Goal: Information Seeking & Learning: Learn about a topic

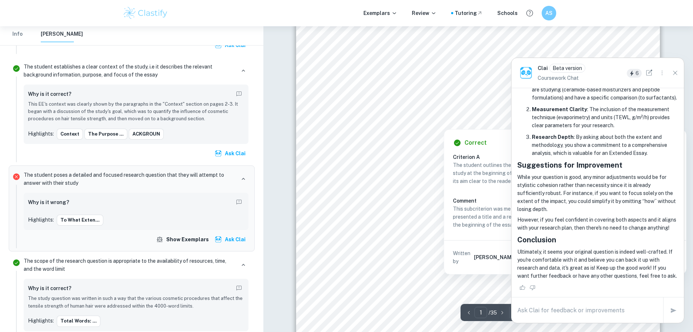
scroll to position [109, 0]
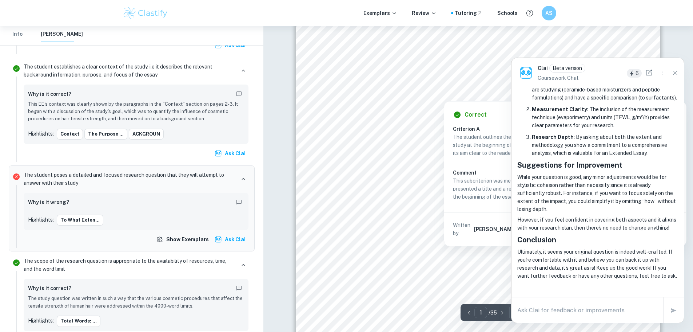
click at [579, 308] on textarea at bounding box center [588, 310] width 140 height 8
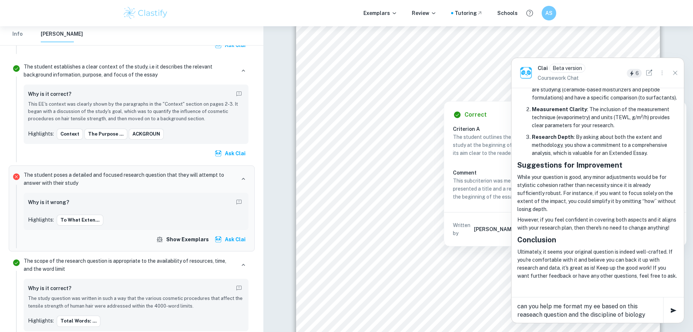
type textarea "can you help me format my ee based on this reaseach question and the discipline…"
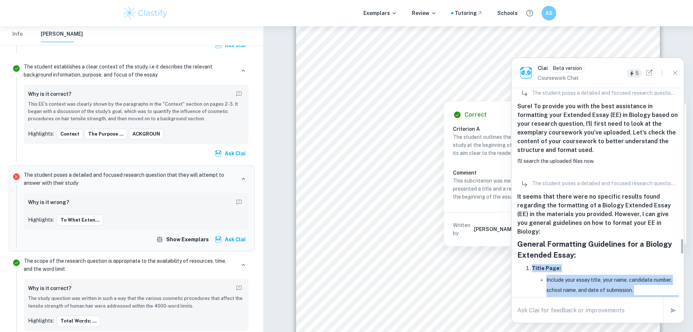
scroll to position [1908, 0]
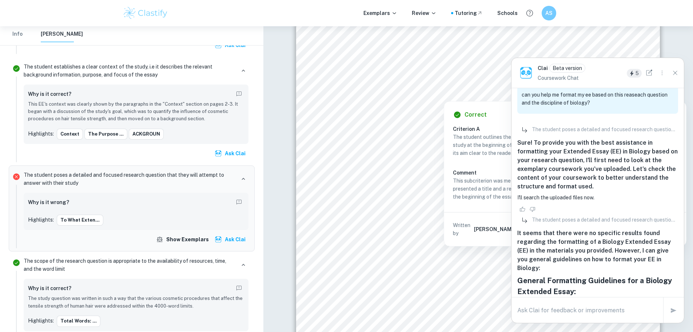
click at [530, 172] on h6 "Sure! To provide you with the best assistance in formatting your Extended Essay…" at bounding box center [598, 164] width 161 height 52
click at [662, 72] on icon "Options" at bounding box center [662, 73] width 8 height 8
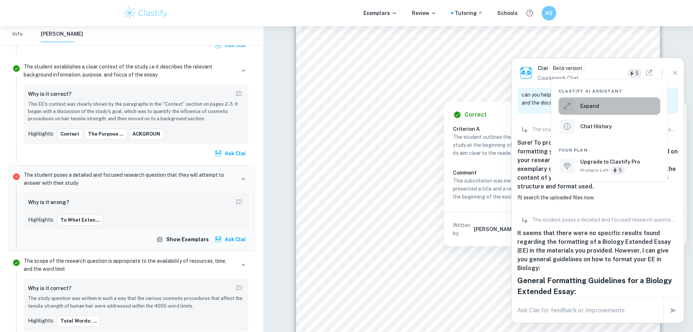
click at [622, 106] on li "Expand" at bounding box center [610, 105] width 102 height 17
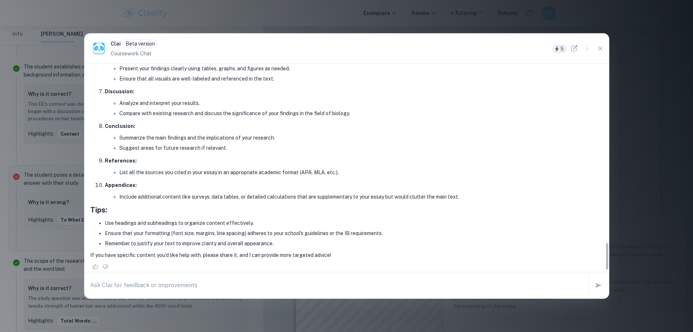
scroll to position [1325, 0]
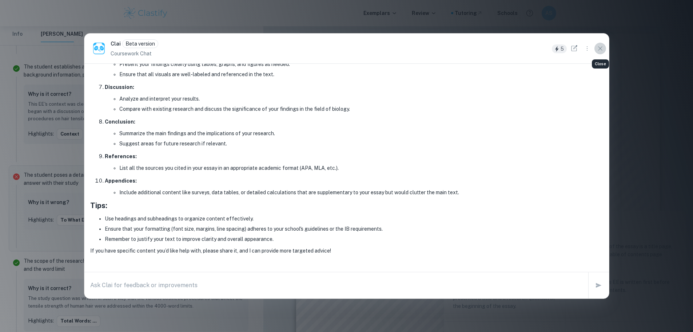
click at [600, 48] on icon "Close" at bounding box center [601, 48] width 8 height 8
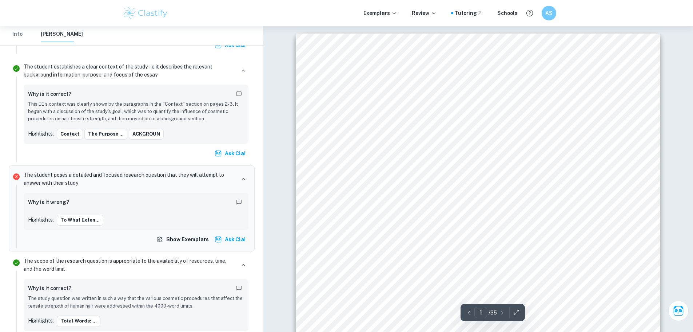
click at [361, 186] on div "Cosmetic procedures and their impacts on the structural properties of Homo sapi…" at bounding box center [478, 268] width 364 height 471
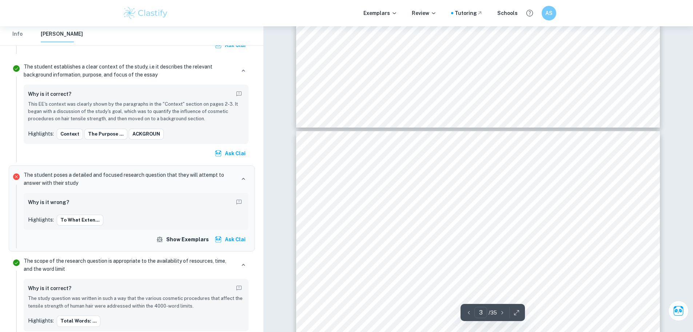
scroll to position [946, 0]
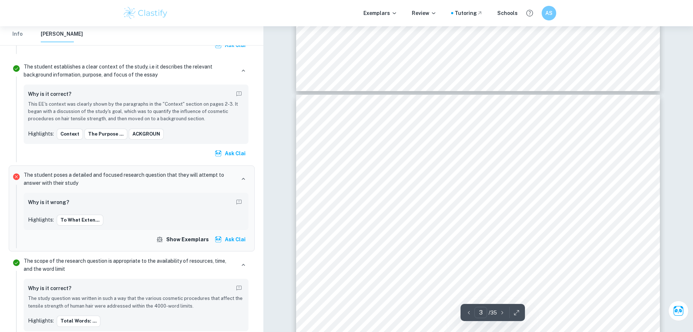
click at [375, 204] on div "2 INTRODUCTION Research question To what extent do cosmetic procedures like ble…" at bounding box center [478, 330] width 364 height 471
click at [399, 226] on div "2 INTRODUCTION Research question To what extent do cosmetic procedures like ble…" at bounding box center [478, 330] width 364 height 471
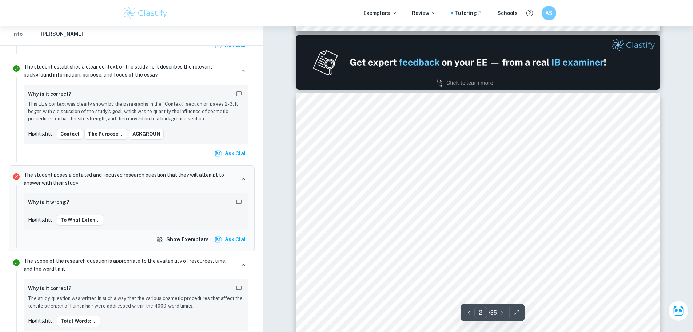
scroll to position [510, 0]
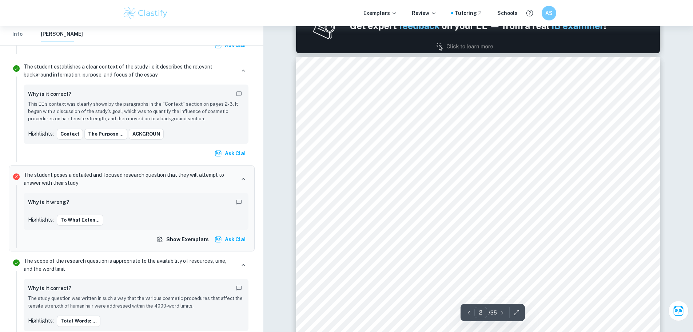
click at [312, 140] on div "1 Table of Contents INTRODUCTION 2 Research question: To what extent do cosmeti…" at bounding box center [478, 292] width 364 height 471
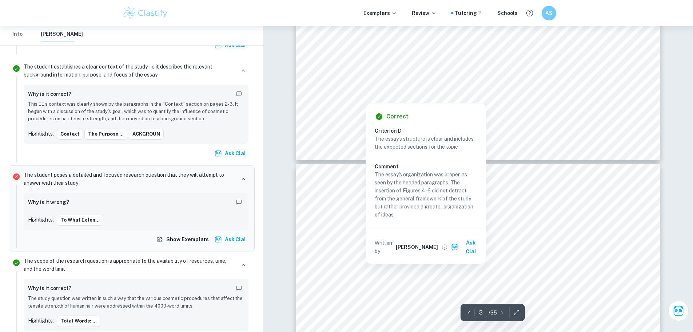
scroll to position [910, 0]
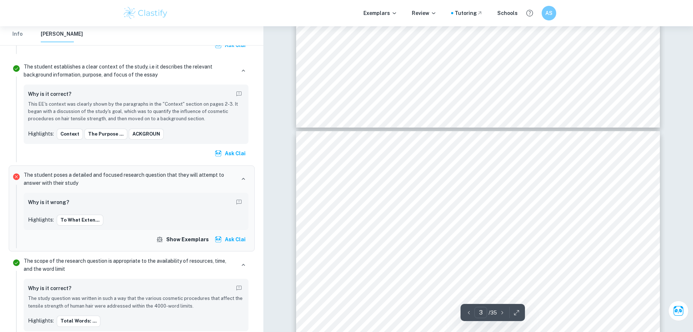
click at [362, 214] on span "To what extent do cosmetic procedures like bleaching and heat straightening aff…" at bounding box center [487, 210] width 252 height 7
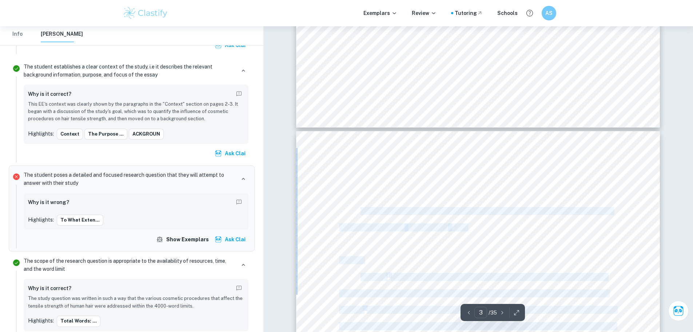
drag, startPoint x: 361, startPoint y: 214, endPoint x: 476, endPoint y: 230, distance: 116.0
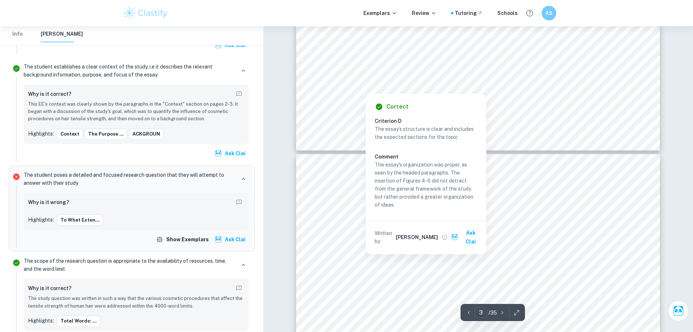
scroll to position [874, 0]
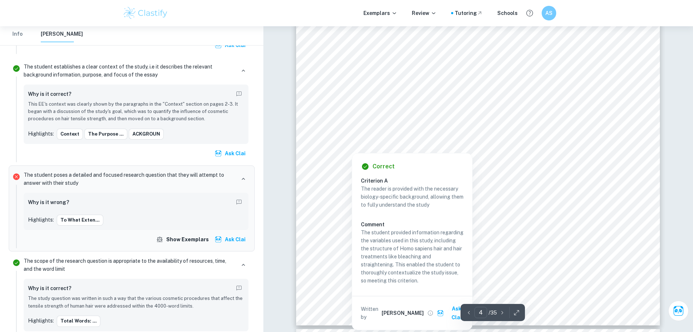
scroll to position [1711, 0]
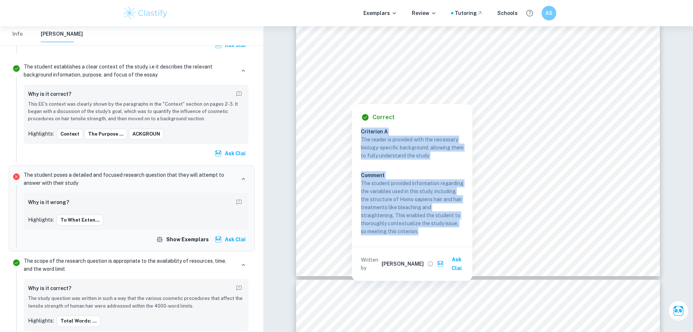
drag, startPoint x: 420, startPoint y: 230, endPoint x: 362, endPoint y: 131, distance: 114.4
click at [362, 131] on div "Criterion A The reader is provided with the necessary biology-specific backgrou…" at bounding box center [415, 182] width 108 height 110
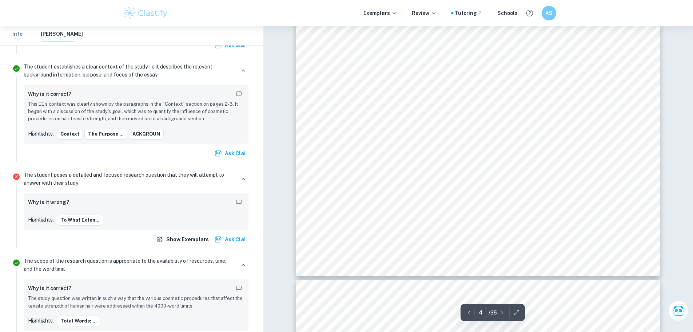
scroll to position [668, 0]
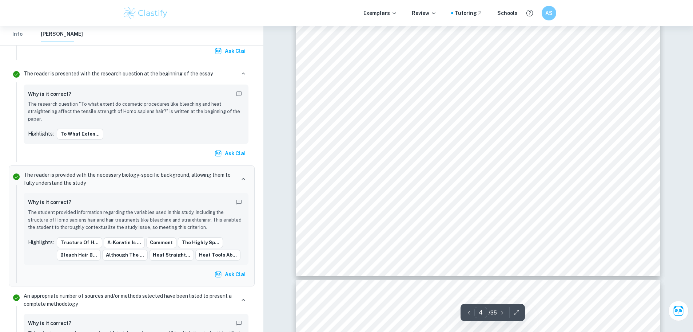
drag, startPoint x: 362, startPoint y: 131, endPoint x: 347, endPoint y: 87, distance: 46.7
click at [347, 87] on div "3 to changes to the conformational structure of hair9s main protein: keratin. 5…" at bounding box center [478, 40] width 364 height 471
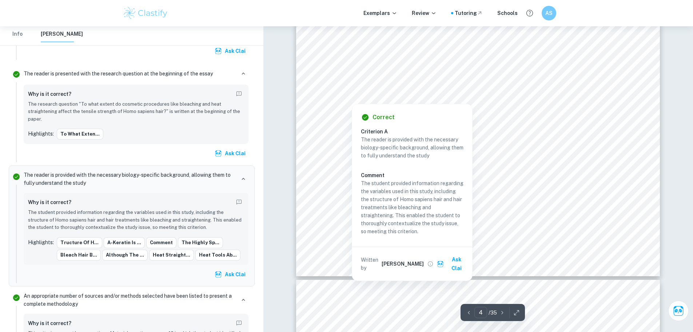
click at [356, 73] on div at bounding box center [467, 82] width 256 height 26
click at [357, 80] on div at bounding box center [467, 82] width 256 height 26
drag, startPoint x: 360, startPoint y: 94, endPoint x: 361, endPoint y: 130, distance: 36.4
click at [363, 130] on h6 "Criterion A" at bounding box center [415, 131] width 108 height 8
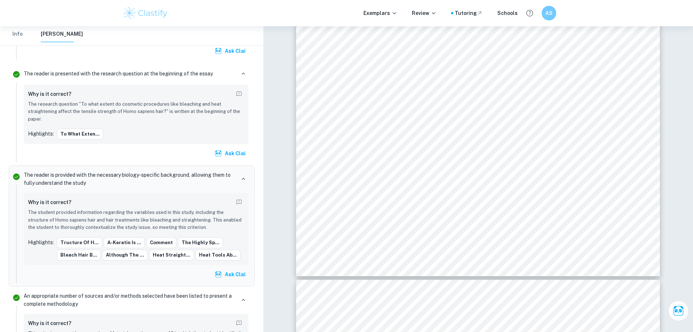
click at [363, 130] on div "3 to changes to the conformational structure of hair9s main protein: keratin. 5…" at bounding box center [478, 40] width 364 height 471
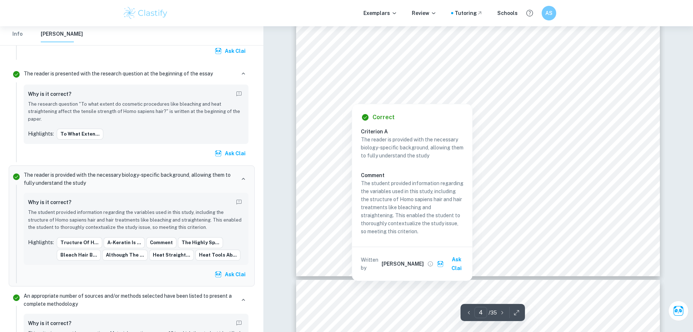
click at [348, 95] on div at bounding box center [351, 94] width 25 height 16
click at [355, 95] on div at bounding box center [351, 94] width 25 height 16
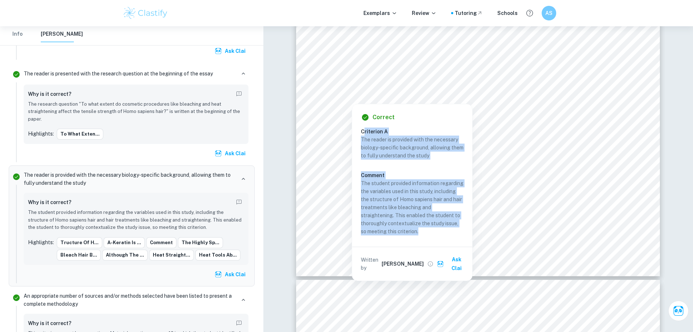
drag, startPoint x: 364, startPoint y: 130, endPoint x: 422, endPoint y: 232, distance: 117.2
click at [422, 232] on div "Criterion A The reader is provided with the necessary biology-specific backgrou…" at bounding box center [415, 182] width 108 height 110
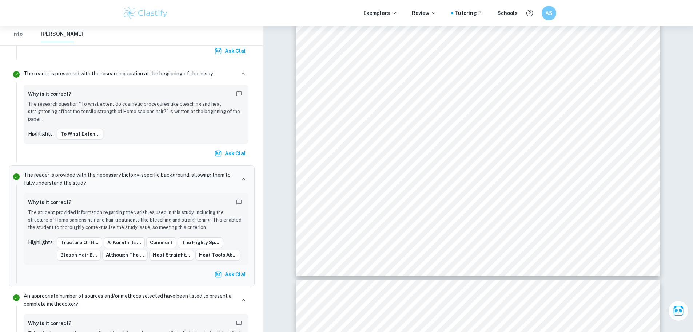
copy div "riterion A The reader is provided with the necessary biology-specific backgroun…"
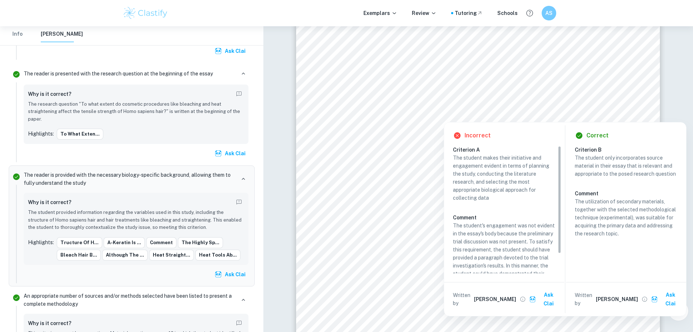
scroll to position [1492, 0]
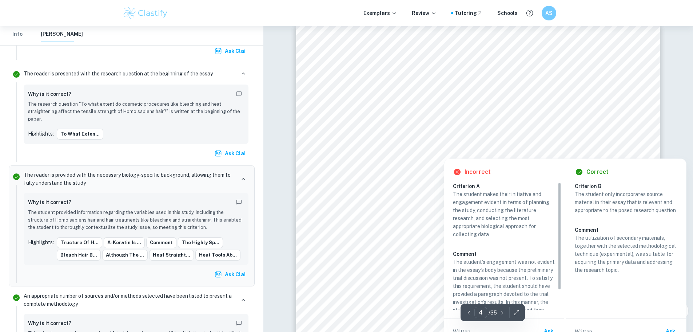
click at [489, 123] on div at bounding box center [473, 119] width 268 height 25
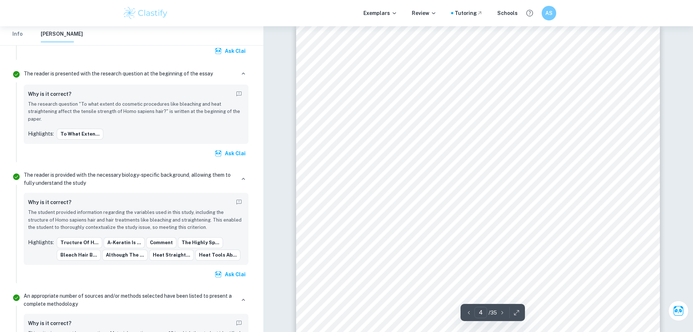
scroll to position [1001, 0]
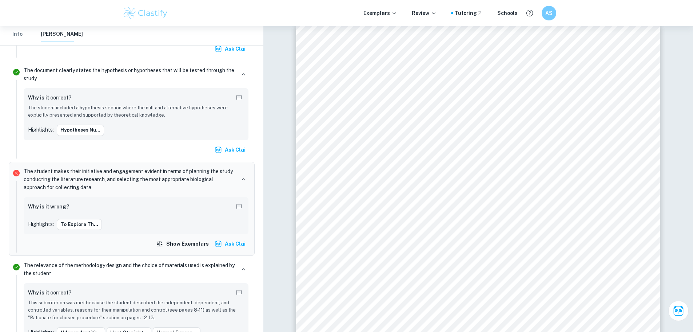
click at [466, 132] on span "behind cosmetic companies9 directions. Not only were procedures examined indivi…" at bounding box center [472, 135] width 267 height 7
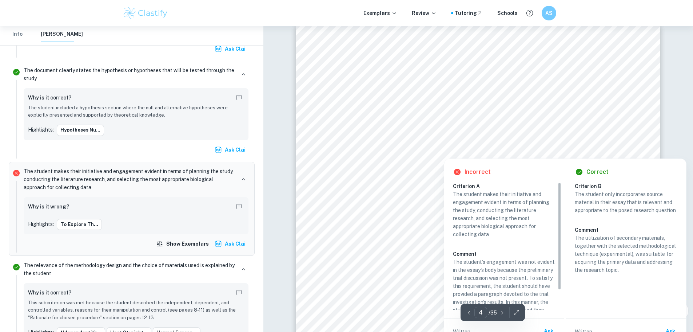
click at [434, 145] on div at bounding box center [472, 135] width 267 height 25
click at [426, 155] on div at bounding box center [474, 148] width 271 height 17
click at [426, 155] on span "also simultaneously, as consumers often use procedures concurrently to achieve …" at bounding box center [475, 152] width 272 height 7
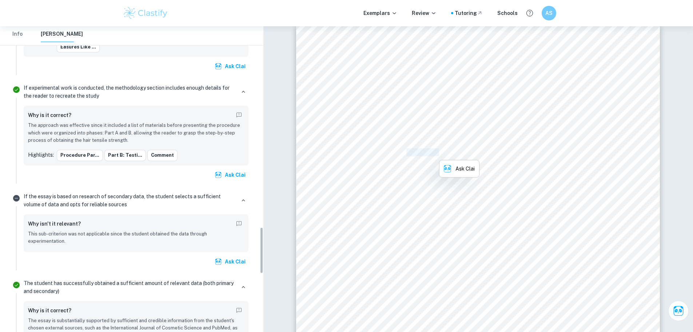
scroll to position [1314, 0]
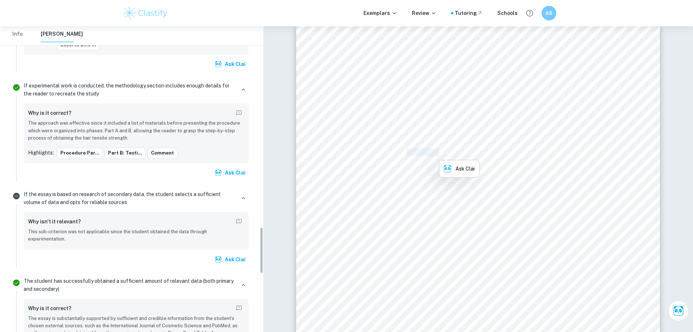
drag, startPoint x: 260, startPoint y: 202, endPoint x: 266, endPoint y: 250, distance: 48.5
click at [175, 216] on div "Why isn't it relevant?" at bounding box center [136, 222] width 216 height 12
click at [165, 228] on p "This sub-criterion was not applicable since the student obtained the data throu…" at bounding box center [136, 235] width 216 height 15
click at [240, 218] on icon "Report mistake/confusion" at bounding box center [239, 221] width 7 height 7
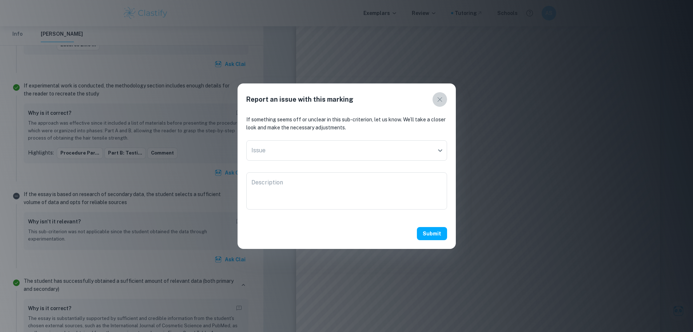
click at [437, 98] on icon "button" at bounding box center [440, 99] width 9 height 9
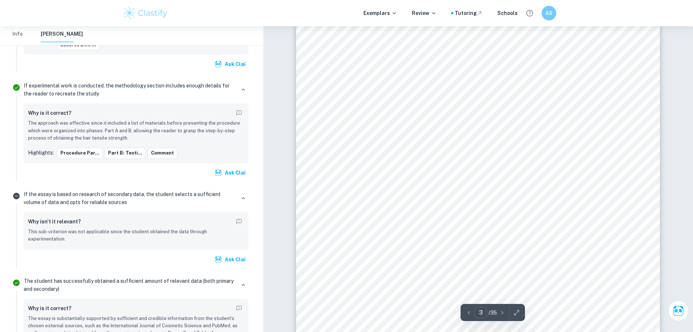
scroll to position [1019, 0]
drag, startPoint x: 357, startPoint y: 167, endPoint x: 353, endPoint y: 164, distance: 4.7
click at [353, 164] on div "2 INTRODUCTION Research question To what extent do cosmetic procedures like ble…" at bounding box center [478, 257] width 364 height 471
drag, startPoint x: 353, startPoint y: 164, endPoint x: 451, endPoint y: 237, distance: 121.9
click at [451, 237] on div "2 INTRODUCTION Research question To what extent do cosmetic procedures like ble…" at bounding box center [478, 257] width 364 height 471
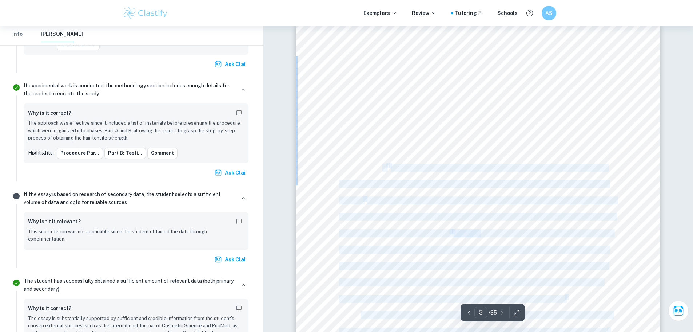
drag, startPoint x: 336, startPoint y: 163, endPoint x: 382, endPoint y: 170, distance: 46.7
click at [382, 170] on div "2 INTRODUCTION Research question To what extent do cosmetic procedures like ble…" at bounding box center [478, 257] width 364 height 471
click at [352, 164] on div "2 INTRODUCTION Research question To what extent do cosmetic procedures like ble…" at bounding box center [478, 257] width 364 height 471
click at [380, 151] on div at bounding box center [478, 257] width 364 height 471
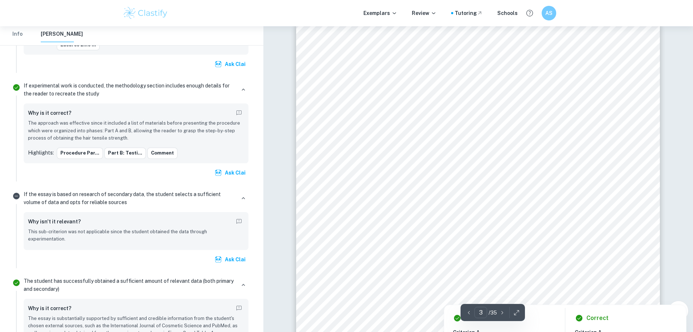
click at [362, 165] on div at bounding box center [484, 172] width 247 height 16
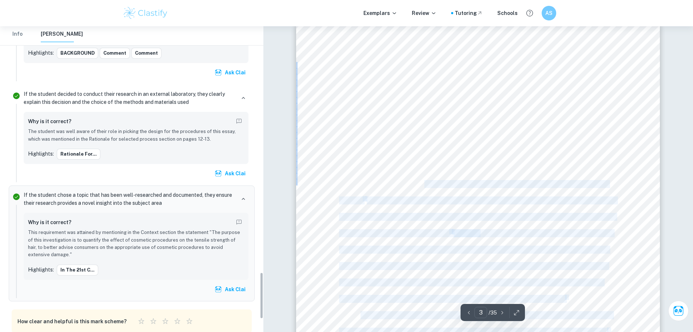
drag, startPoint x: 362, startPoint y: 166, endPoint x: 425, endPoint y: 183, distance: 65.4
click at [425, 183] on div "2 INTRODUCTION Research question To what extent do cosmetic procedures like ble…" at bounding box center [478, 257] width 364 height 471
copy div "erves as a symbol of religious faith, gender expression, and self- identity, 1 …"
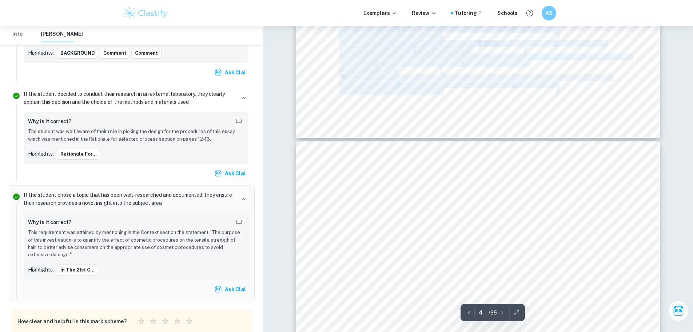
scroll to position [1383, 0]
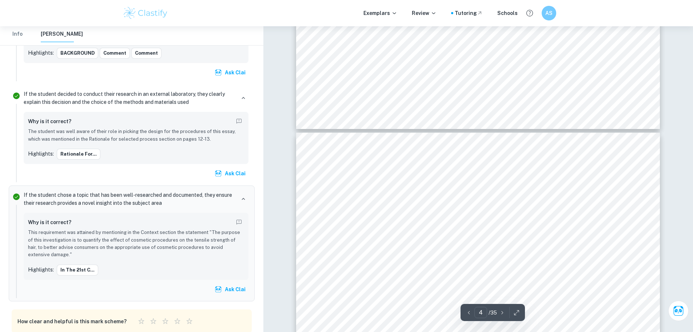
drag, startPoint x: 622, startPoint y: 270, endPoint x: 333, endPoint y: 133, distance: 319.9
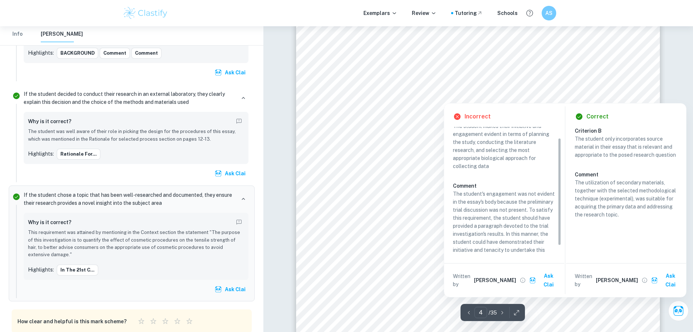
scroll to position [1565, 0]
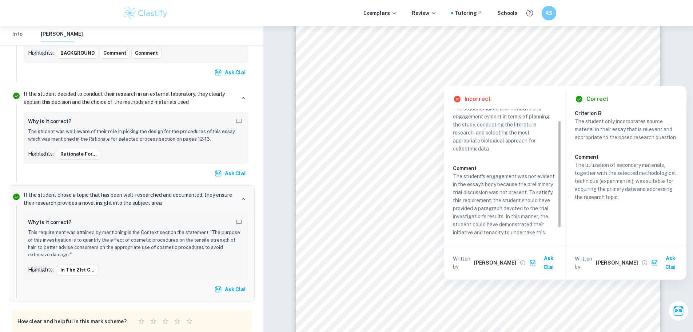
drag, startPoint x: 559, startPoint y: 236, endPoint x: 564, endPoint y: 247, distance: 12.2
click at [564, 247] on div "Incorrect Criterion A The student makes their initiative and engagement evident…" at bounding box center [504, 182] width 120 height 193
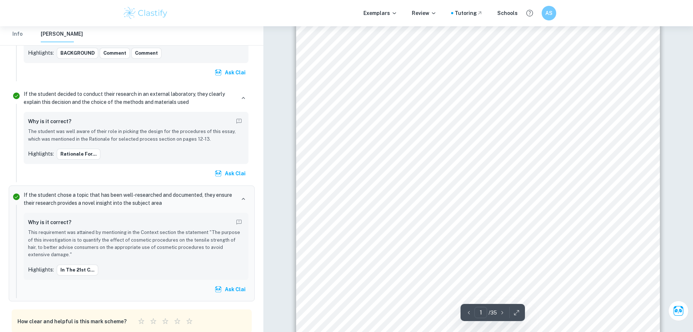
scroll to position [0, 0]
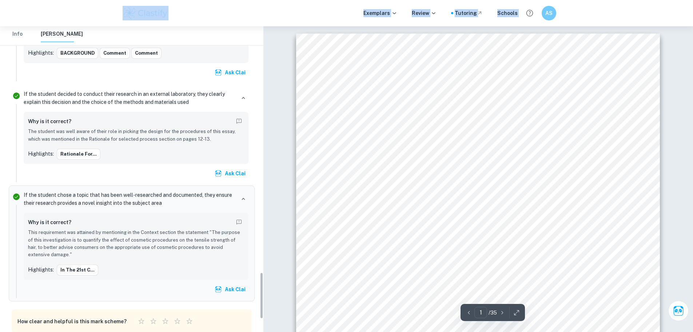
drag, startPoint x: 3, startPoint y: 12, endPoint x: 25, endPoint y: 35, distance: 31.4
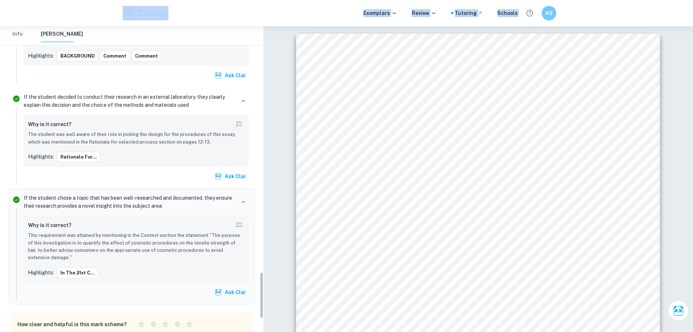
click at [19, 33] on button "Info" at bounding box center [17, 34] width 17 height 16
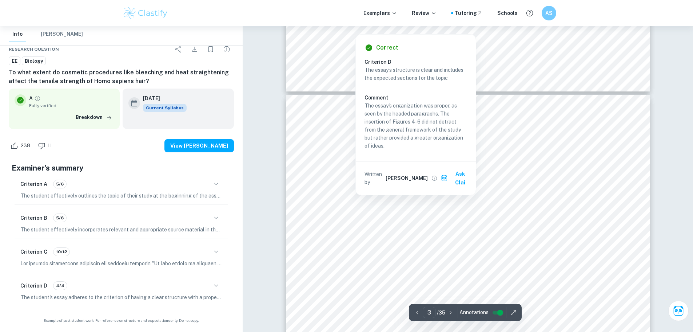
scroll to position [946, 0]
click at [353, 229] on div "2 INTRODUCTION Research question To what extent do cosmetic procedures like ble…" at bounding box center [468, 330] width 364 height 471
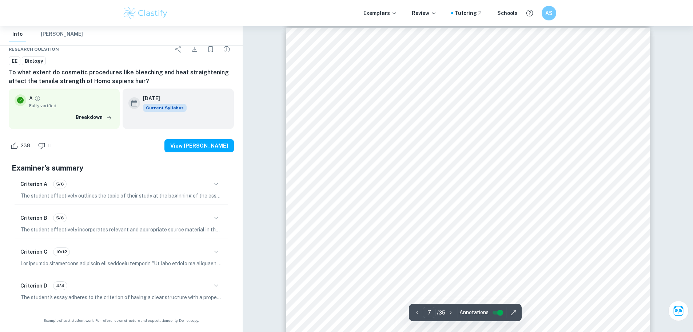
scroll to position [2839, 0]
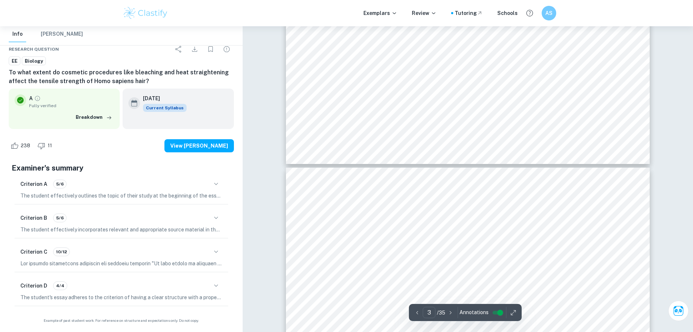
type input "2"
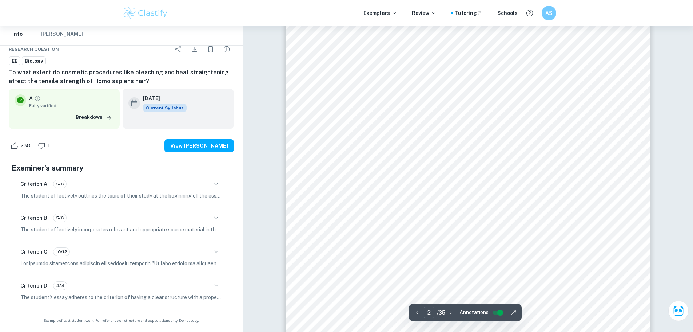
scroll to position [655, 0]
click at [360, 62] on div at bounding box center [471, 60] width 271 height 16
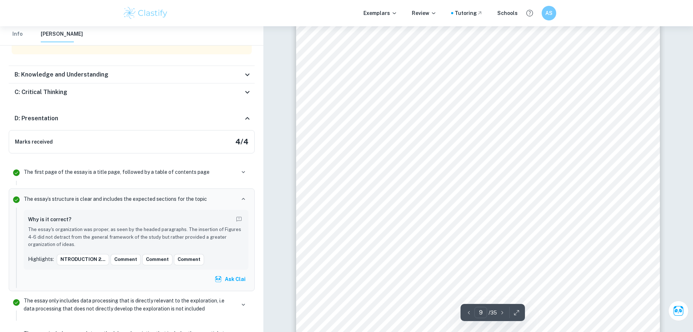
scroll to position [3859, 0]
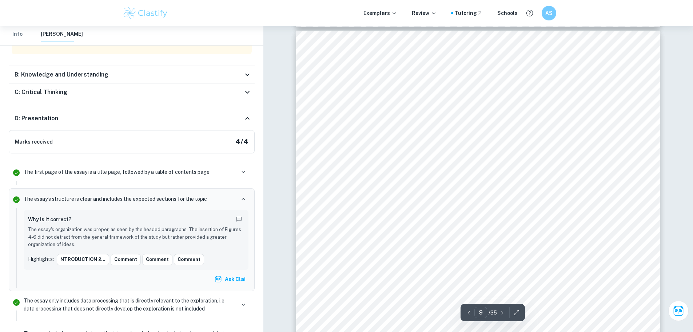
click at [320, 166] on div "8 Hypotheses Null Hypothesis: There will be no change in hair tensile strength …" at bounding box center [478, 266] width 364 height 471
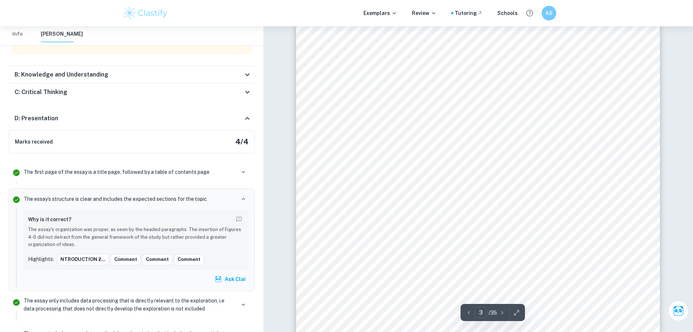
scroll to position [1019, 0]
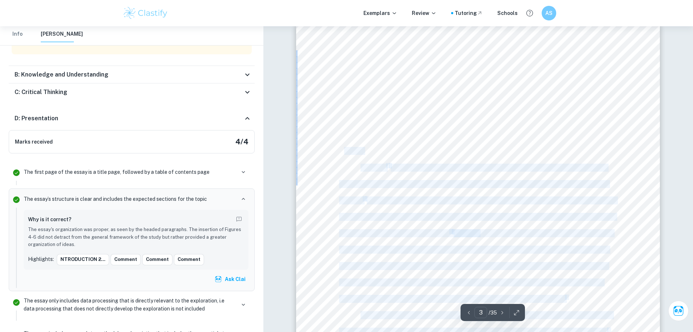
drag, startPoint x: 336, startPoint y: 152, endPoint x: 342, endPoint y: 151, distance: 6.2
click at [342, 151] on div "2 INTRODUCTION Research question To what extent do cosmetic procedures like ble…" at bounding box center [478, 257] width 364 height 471
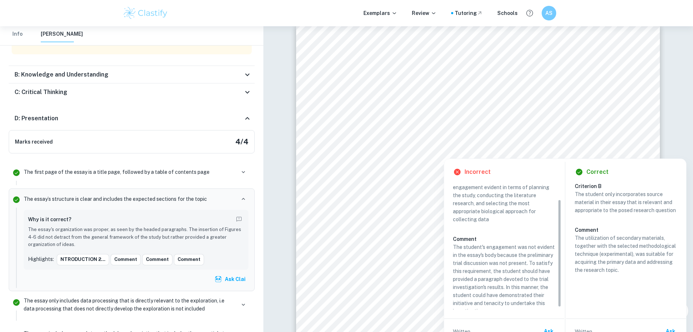
scroll to position [23, 0]
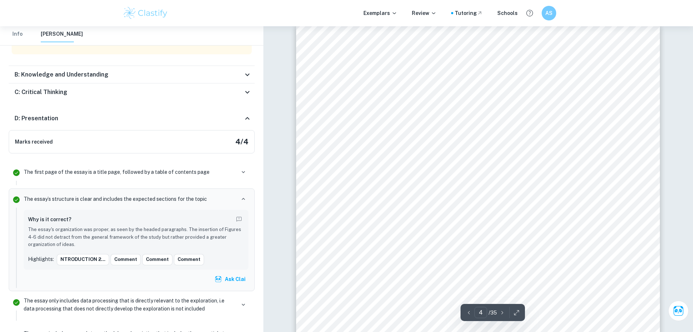
drag, startPoint x: 617, startPoint y: 151, endPoint x: 349, endPoint y: 74, distance: 279.5
click at [351, 77] on div "3 to changes to the conformational structure of hair9s main protein: keratin. 5…" at bounding box center [478, 258] width 364 height 471
type input "3"
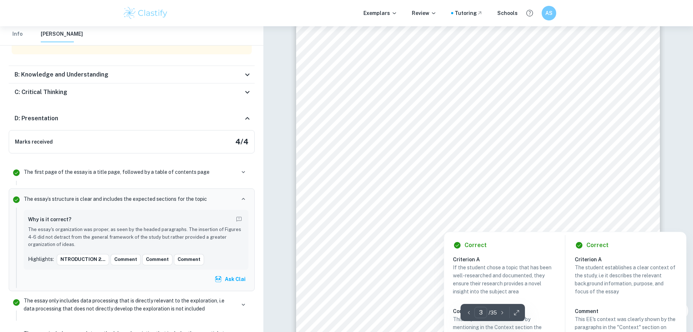
scroll to position [1128, 0]
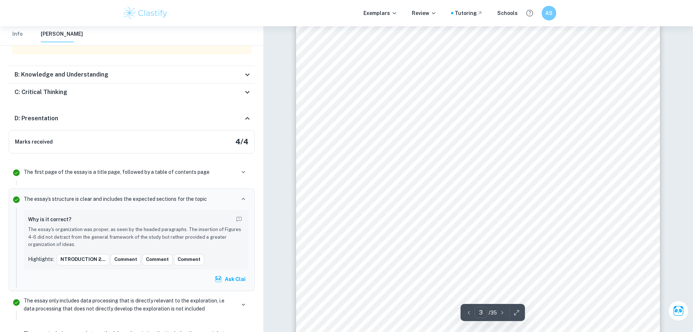
drag, startPoint x: 621, startPoint y: 239, endPoint x: 416, endPoint y: 184, distance: 212.2
click at [416, 184] on div "2 INTRODUCTION Research question To what extent do cosmetic procedures like ble…" at bounding box center [478, 148] width 364 height 471
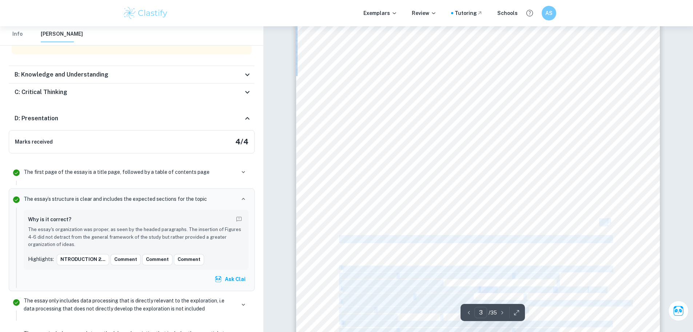
drag, startPoint x: 613, startPoint y: 238, endPoint x: 598, endPoint y: 220, distance: 23.5
click at [598, 220] on div "2 INTRODUCTION Research question To what extent do cosmetic procedures like ble…" at bounding box center [478, 148] width 364 height 471
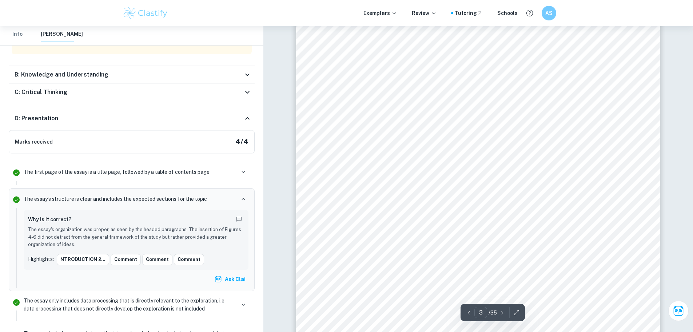
click at [596, 219] on span "of hair. Attributes commonly affected by procedures include colour, texture, sh…" at bounding box center [473, 222] width 268 height 7
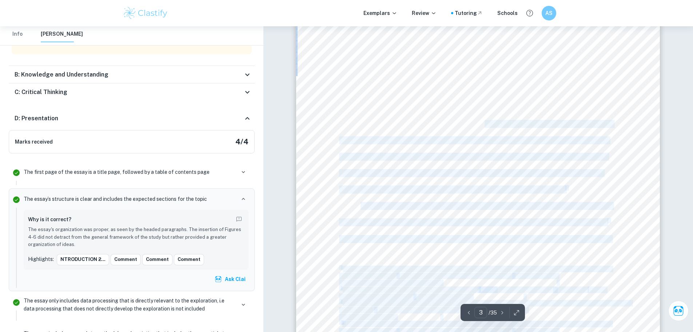
drag, startPoint x: 348, startPoint y: 56, endPoint x: 468, endPoint y: 102, distance: 128.2
click at [483, 118] on div "2 INTRODUCTION Research question To what extent do cosmetic procedures like ble…" at bounding box center [478, 148] width 364 height 471
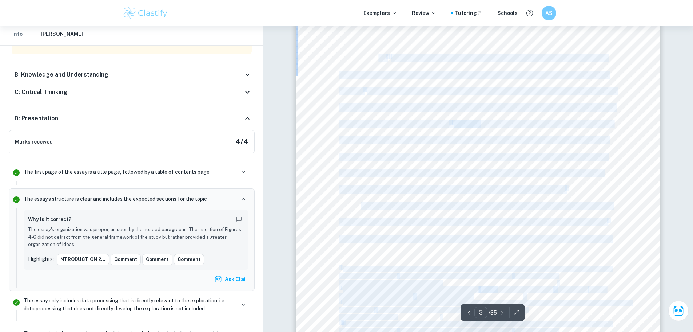
drag, startPoint x: 352, startPoint y: 54, endPoint x: 376, endPoint y: 55, distance: 24.1
click at [376, 55] on div "2 INTRODUCTION Research question To what extent do cosmetic procedures like ble…" at bounding box center [478, 148] width 364 height 471
click at [417, 92] on span "where cosmetic procedures are used to achieve desired results. Although prolong…" at bounding box center [492, 91] width 250 height 7
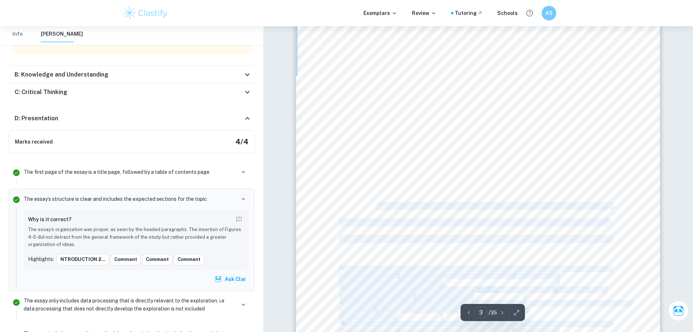
drag, startPoint x: 389, startPoint y: 243, endPoint x: 377, endPoint y: 207, distance: 38.2
click at [377, 207] on div "2 INTRODUCTION Research question To what extent do cosmetic procedures like ble…" at bounding box center [478, 148] width 364 height 471
click at [377, 214] on div "2 INTRODUCTION Research question To what extent do cosmetic procedures like ble…" at bounding box center [478, 148] width 364 height 471
drag, startPoint x: 366, startPoint y: 204, endPoint x: 422, endPoint y: 214, distance: 56.9
click at [422, 214] on div "2 INTRODUCTION Research question To what extent do cosmetic procedures like ble…" at bounding box center [478, 148] width 364 height 471
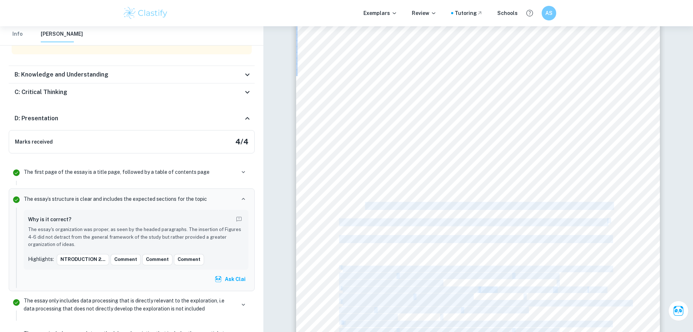
copy div "osmetic procedures are products or practices that aim to change the natural app…"
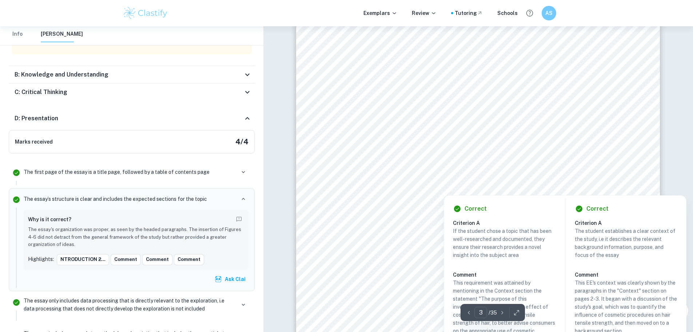
click at [471, 79] on div at bounding box center [478, 92] width 278 height 26
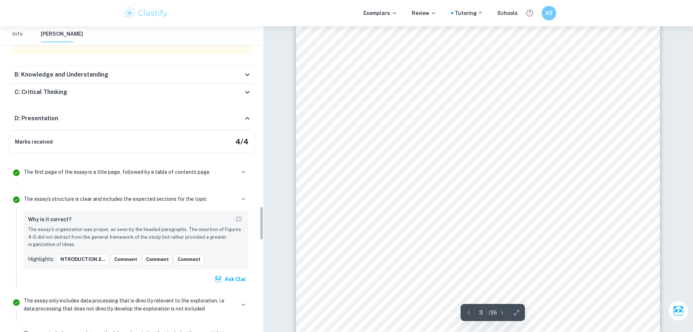
scroll to position [1609, 0]
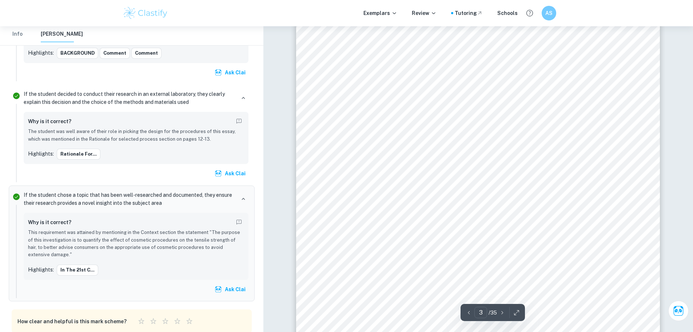
drag, startPoint x: 336, startPoint y: 40, endPoint x: 379, endPoint y: 45, distance: 43.2
click at [379, 45] on div "2 INTRODUCTION Research question To what extent do cosmetic procedures like ble…" at bounding box center [478, 148] width 364 height 471
drag, startPoint x: 351, startPoint y: 54, endPoint x: 402, endPoint y: 84, distance: 59.6
click at [402, 84] on div "2 INTRODUCTION Research question To what extent do cosmetic procedures like ble…" at bounding box center [478, 148] width 364 height 471
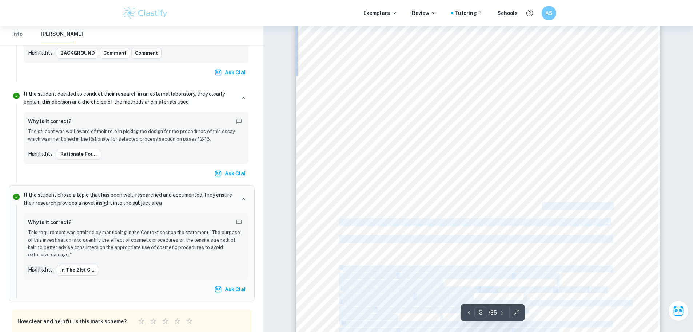
drag, startPoint x: 600, startPoint y: 233, endPoint x: 543, endPoint y: 205, distance: 62.7
click at [543, 205] on div "2 INTRODUCTION Research question To what extent do cosmetic procedures like ble…" at bounding box center [478, 148] width 364 height 471
click at [568, 219] on span "of hair. Attributes commonly affected by procedures include colour, texture, sh…" at bounding box center [473, 222] width 268 height 7
drag, startPoint x: 556, startPoint y: 233, endPoint x: 455, endPoint y: 239, distance: 101.0
click at [455, 239] on div "2 INTRODUCTION Research question To what extent do cosmetic procedures like ble…" at bounding box center [478, 148] width 364 height 471
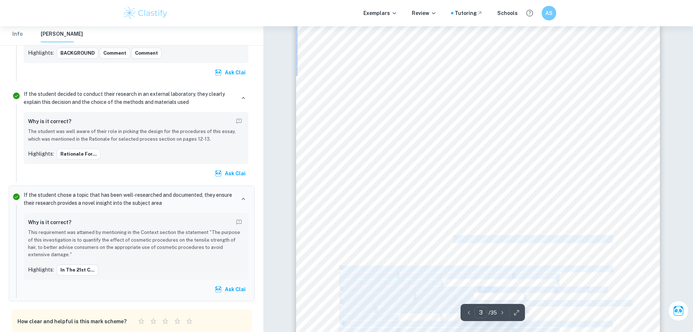
click at [455, 239] on span "The current explanation for why cosmetic procedures cause unintentional damage …" at bounding box center [475, 239] width 272 height 7
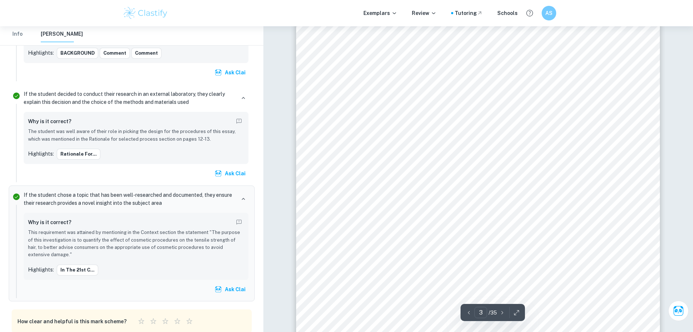
drag, startPoint x: 361, startPoint y: 55, endPoint x: 315, endPoint y: 201, distance: 152.8
click at [315, 201] on div "2 INTRODUCTION Research question To what extent do cosmetic procedures like ble…" at bounding box center [478, 148] width 364 height 471
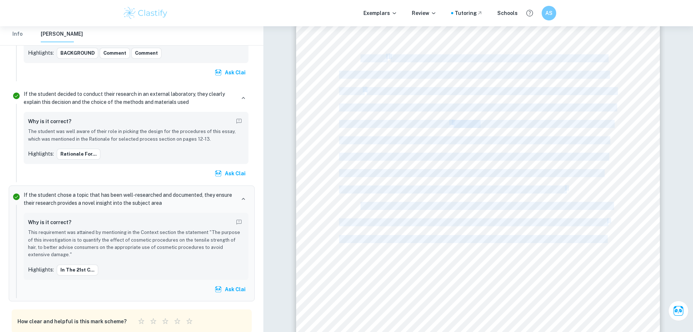
copy div "In the 21 st century, access to cosmetic procedures to change the appearance of…"
drag, startPoint x: 610, startPoint y: 240, endPoint x: 371, endPoint y: 51, distance: 304.5
click at [368, 58] on div "2 INTRODUCTION Research question To what extent do cosmetic procedures like ble…" at bounding box center [478, 148] width 364 height 471
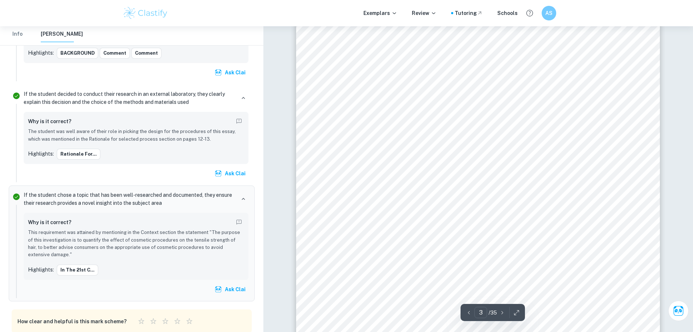
drag, startPoint x: 545, startPoint y: 100, endPoint x: 324, endPoint y: 142, distance: 224.6
click at [324, 142] on div "2 INTRODUCTION Research question To what extent do cosmetic procedures like ble…" at bounding box center [478, 148] width 364 height 471
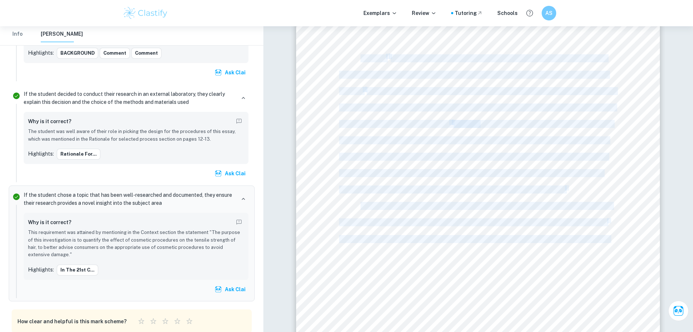
copy div "In the 21 st century, access to cosmetic procedures to change the appearance of…"
drag, startPoint x: 612, startPoint y: 239, endPoint x: 361, endPoint y: 56, distance: 309.7
click at [361, 56] on div "2 INTRODUCTION Research question To what extent do cosmetic procedures like ble…" at bounding box center [478, 148] width 364 height 471
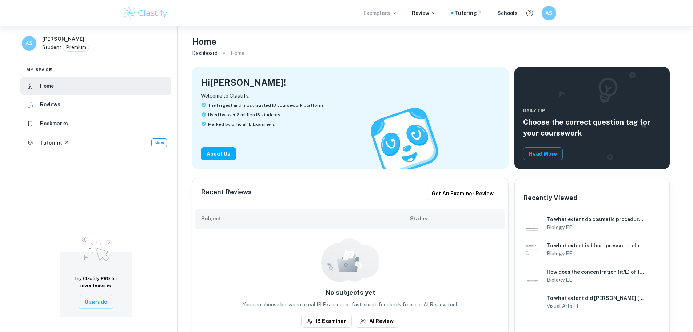
click at [389, 13] on p "Exemplars" at bounding box center [381, 13] width 34 height 8
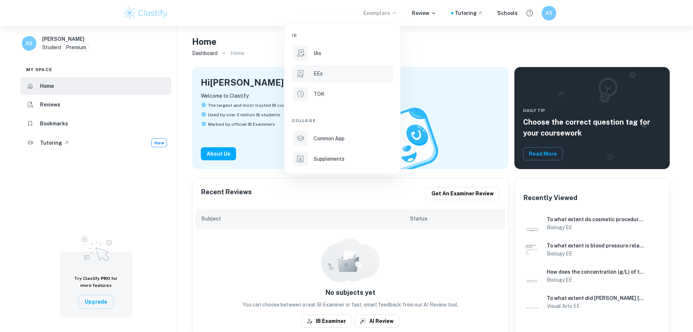
click at [309, 75] on li "EEs" at bounding box center [342, 73] width 101 height 17
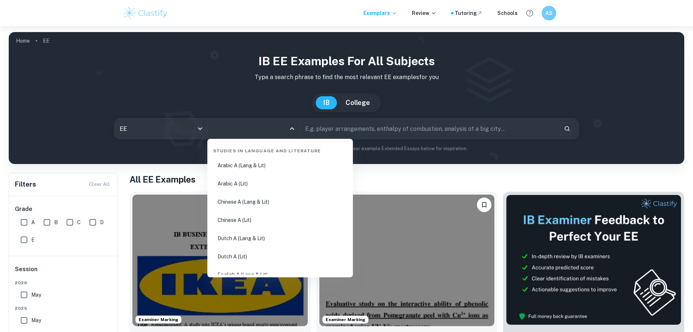
click at [246, 126] on input "All Subjects" at bounding box center [248, 129] width 75 height 14
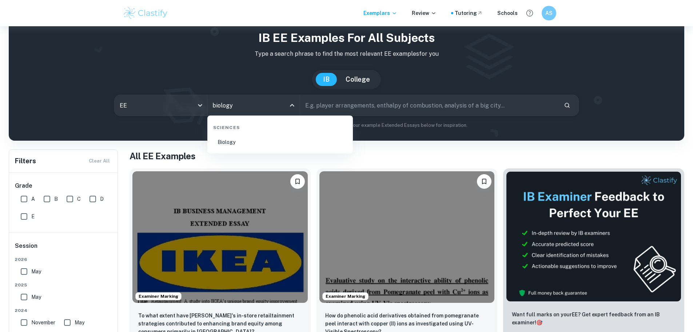
scroll to position [36, 0]
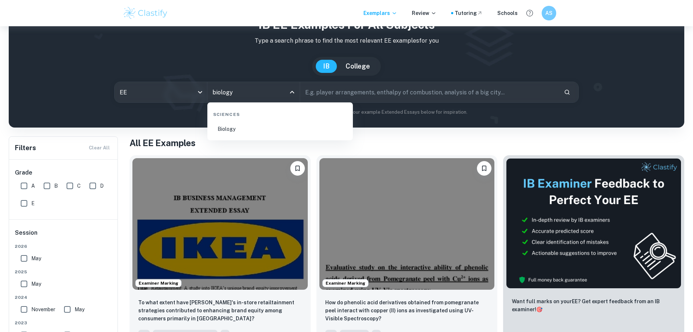
click at [262, 124] on li "Biology" at bounding box center [280, 128] width 140 height 17
type input "Biology"
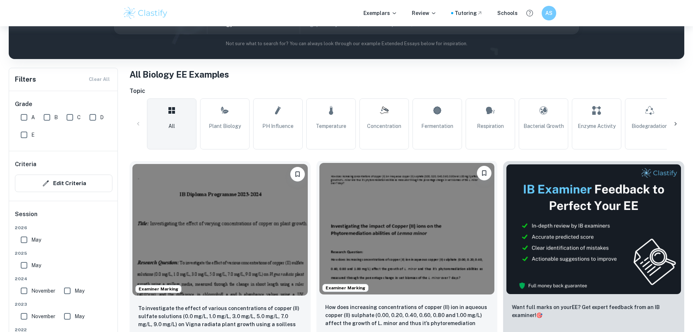
scroll to position [109, 0]
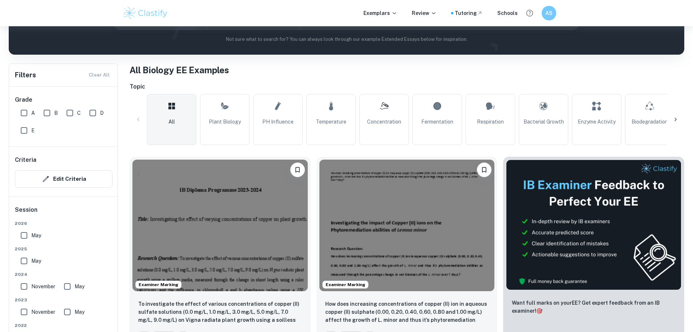
click at [22, 114] on input "A" at bounding box center [24, 113] width 15 height 15
checkbox input "true"
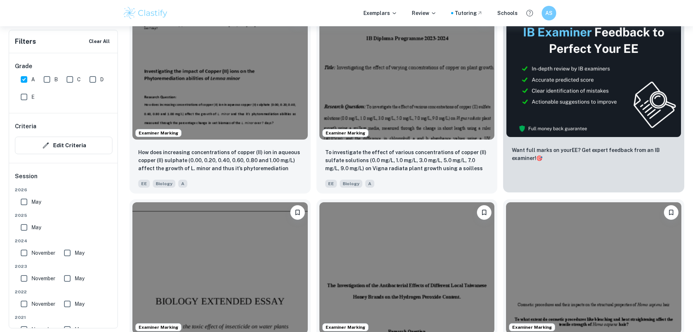
scroll to position [291, 0]
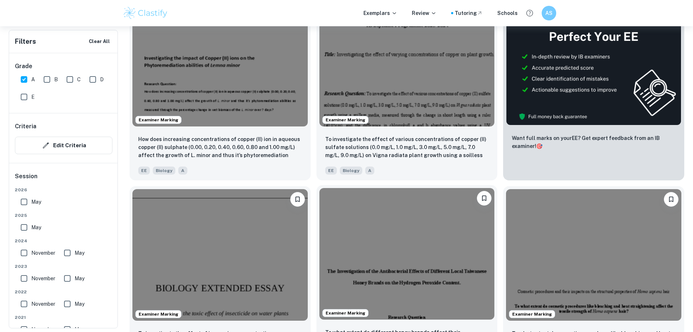
click at [320, 200] on img at bounding box center [407, 253] width 175 height 131
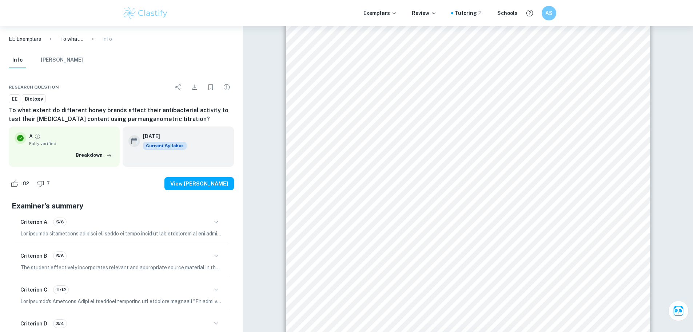
scroll to position [109, 0]
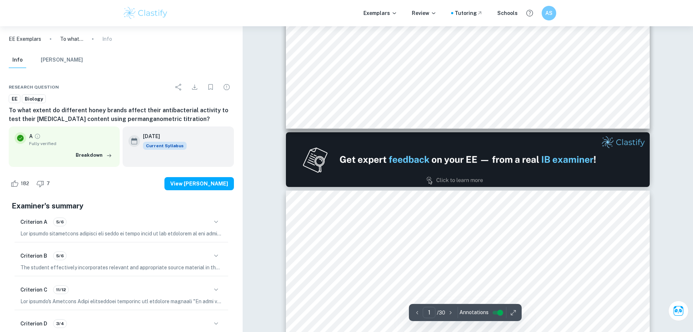
type input "2"
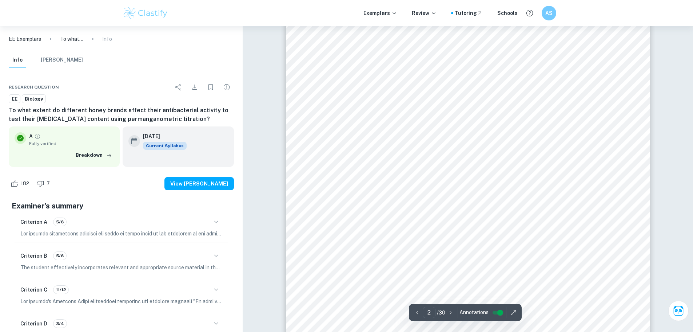
scroll to position [692, 0]
click at [447, 168] on span "6.3.2: Tukey HSD Test..........................................................…" at bounding box center [478, 166] width 257 height 7
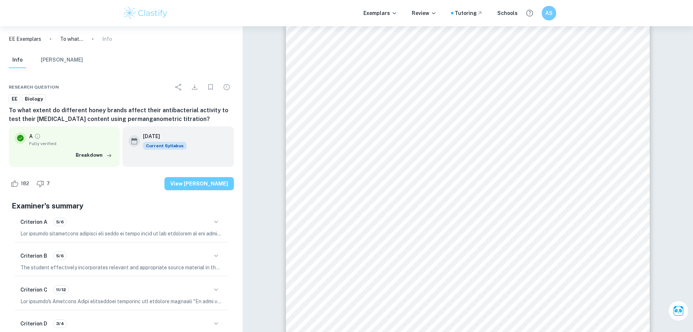
click at [206, 186] on button "View [PERSON_NAME]" at bounding box center [200, 183] width 70 height 13
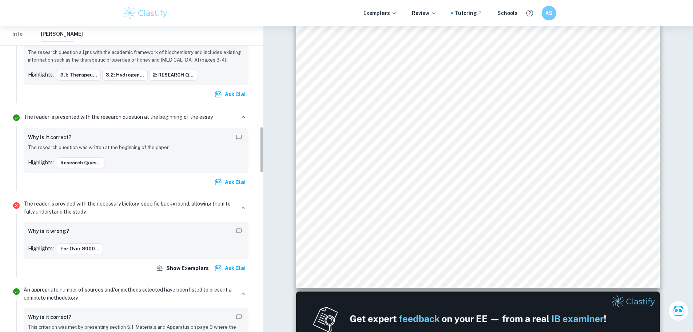
scroll to position [656, 0]
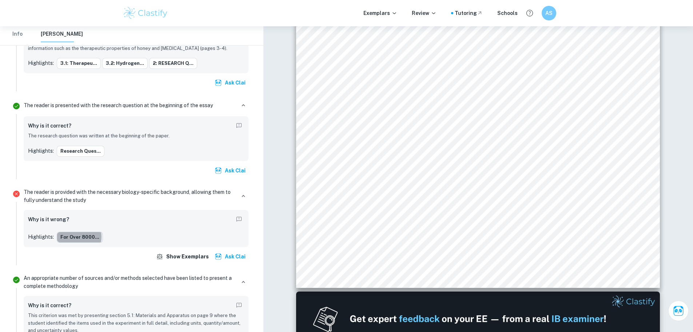
click at [75, 237] on button "For over 8000..." at bounding box center [80, 237] width 46 height 11
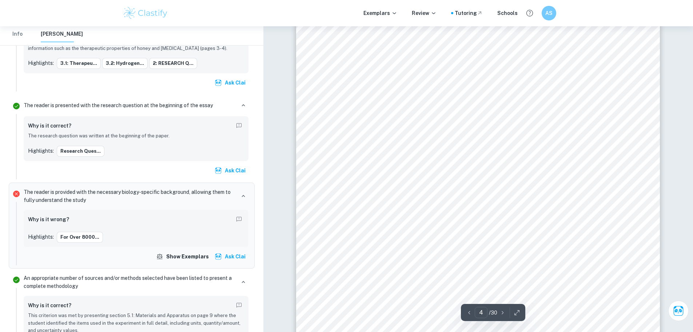
scroll to position [1561, 0]
click at [78, 213] on div "Why is it wrong? Highlights: For over 8000..." at bounding box center [136, 228] width 225 height 37
click at [240, 200] on div at bounding box center [243, 196] width 10 height 10
click at [244, 196] on icon "button" at bounding box center [243, 196] width 3 height 2
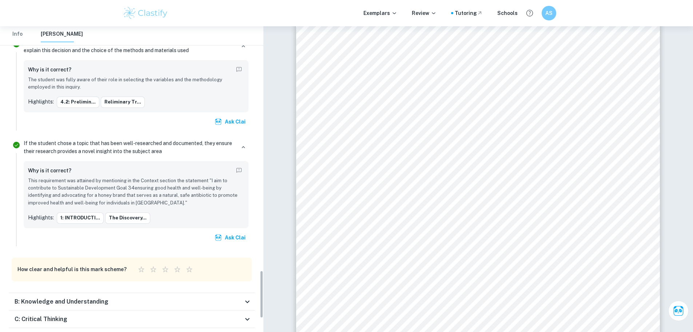
scroll to position [1640, 0]
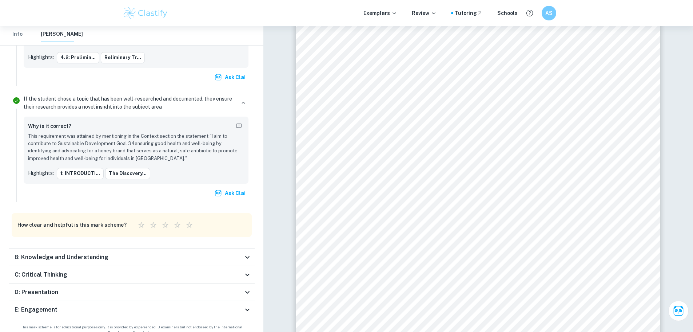
click at [64, 270] on h6 "C: Critical Thinking" at bounding box center [41, 274] width 53 height 9
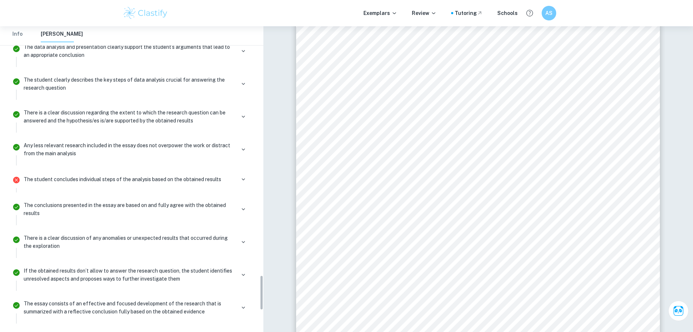
scroll to position [2118, 0]
click at [119, 176] on p "The student concludes individual steps of the analysis based on the obtained re…" at bounding box center [123, 180] width 198 height 8
click at [215, 176] on p "The student concludes individual steps of the analysis based on the obtained re…" at bounding box center [123, 180] width 198 height 8
click at [246, 177] on icon "button" at bounding box center [243, 180] width 7 height 7
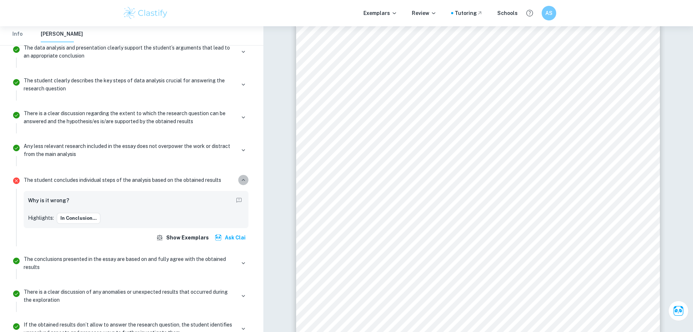
click at [245, 179] on icon "button" at bounding box center [243, 180] width 3 height 2
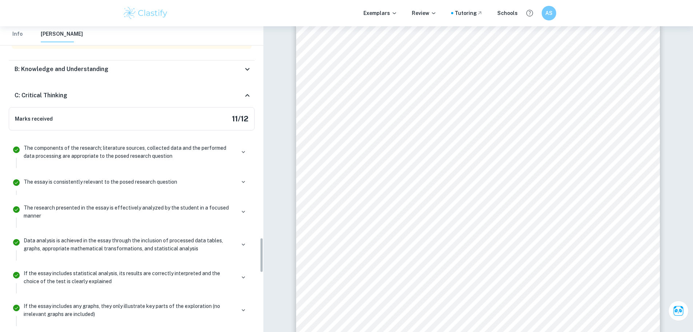
scroll to position [1827, 0]
click at [245, 188] on li "The essay is consistently relevant to the posed research question" at bounding box center [132, 184] width 246 height 27
click at [245, 179] on icon "button" at bounding box center [243, 182] width 7 height 7
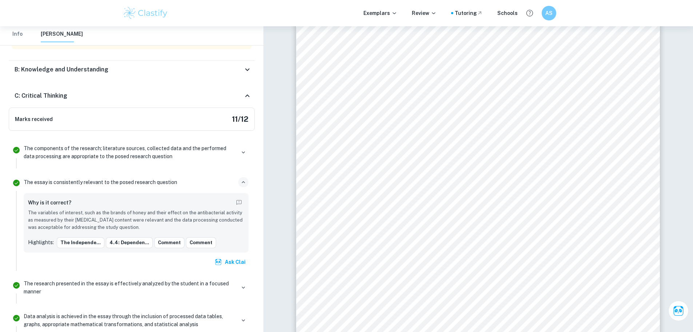
click at [245, 179] on icon "button" at bounding box center [243, 182] width 7 height 7
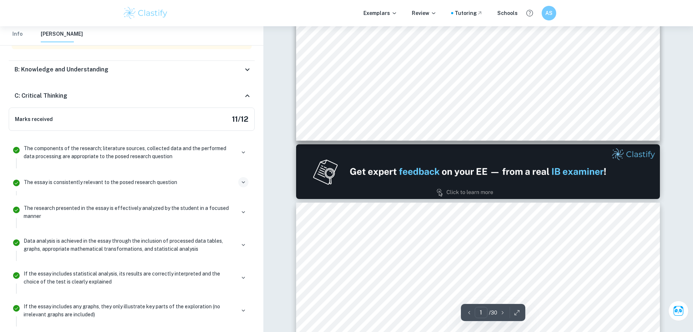
scroll to position [437, 0]
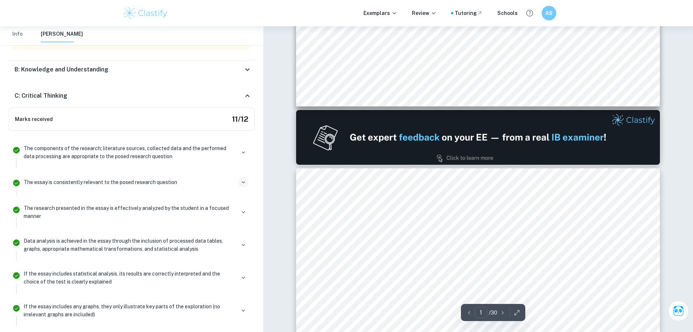
type input "2"
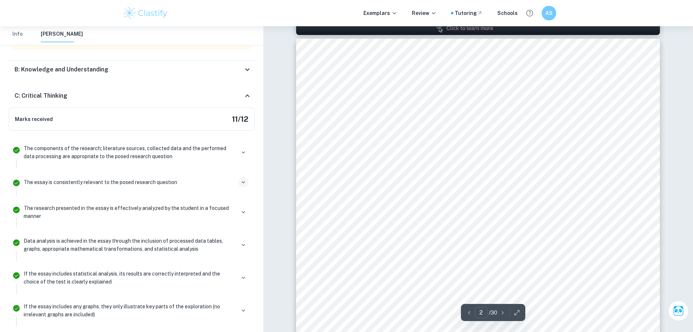
scroll to position [546, 0]
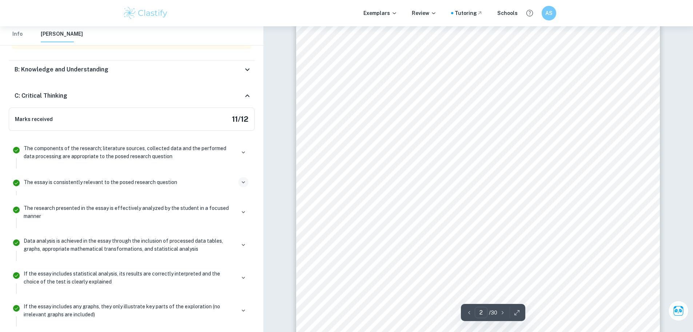
click at [368, 96] on span "2: RESEARCH QUESTION...........................................................…" at bounding box center [478, 97] width 278 height 7
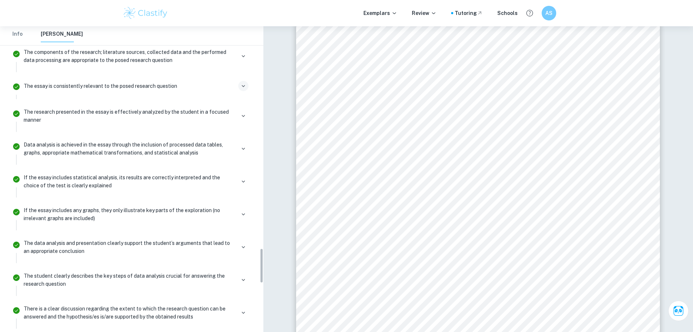
scroll to position [1936, 0]
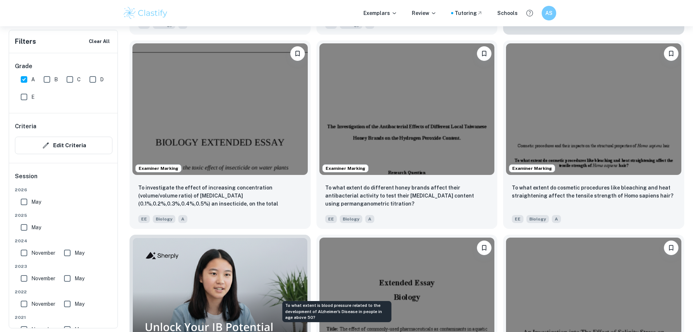
scroll to position [473, 0]
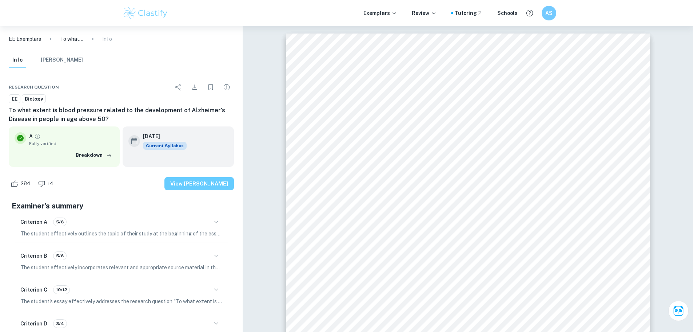
click at [194, 186] on button "View [PERSON_NAME]" at bounding box center [200, 183] width 70 height 13
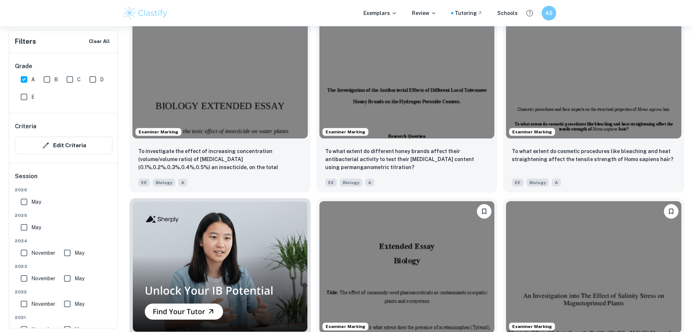
scroll to position [510, 0]
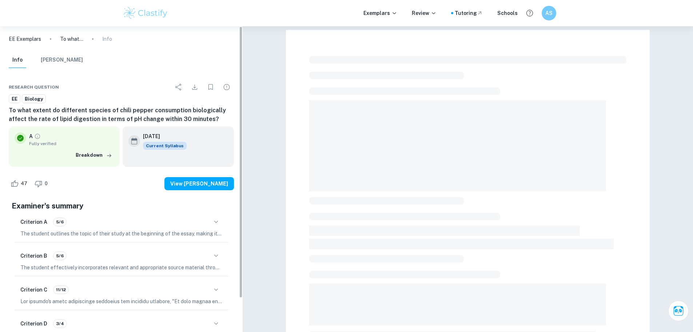
click at [58, 64] on button "[PERSON_NAME]" at bounding box center [62, 60] width 42 height 16
click at [54, 57] on button "[PERSON_NAME]" at bounding box center [62, 60] width 42 height 16
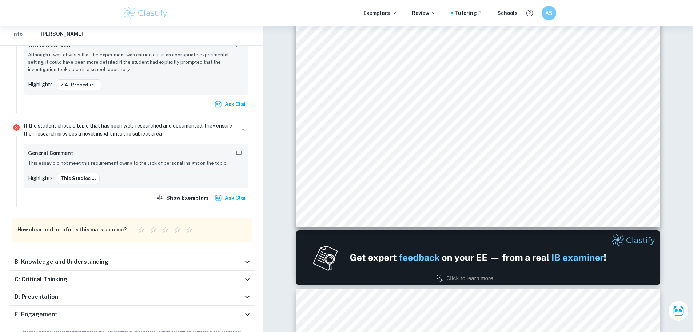
scroll to position [291, 0]
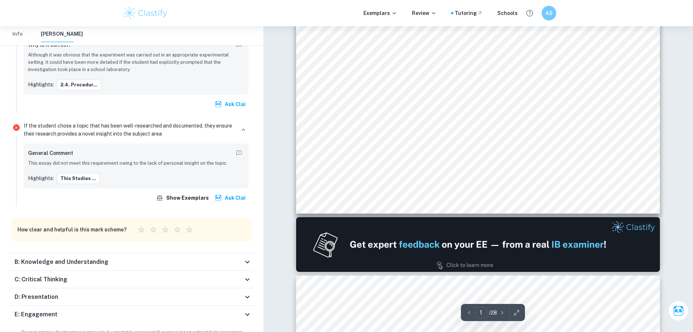
click at [47, 289] on div "D: Presentation" at bounding box center [132, 296] width 246 height 17
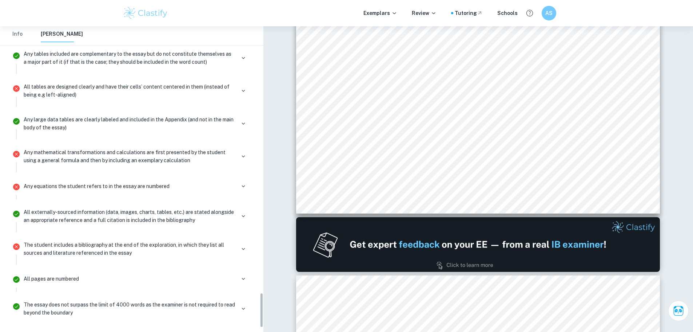
scroll to position [2276, 0]
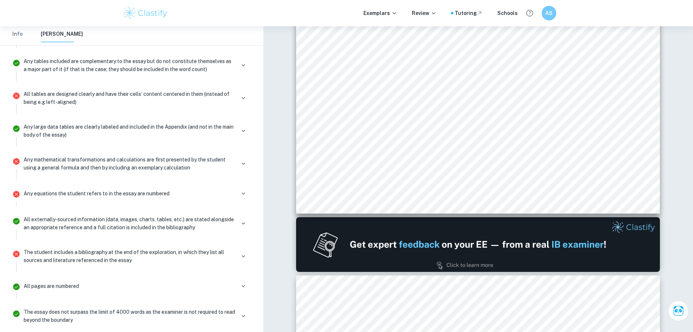
click at [103, 187] on div "Any equations the student refers to in the essay are numbered" at bounding box center [136, 196] width 231 height 20
click at [107, 189] on p "Any equations the student refers to in the essay are numbered" at bounding box center [97, 193] width 146 height 8
click at [228, 188] on div "Any equations the student refers to in the essay are numbered" at bounding box center [136, 193] width 225 height 10
click at [252, 183] on li "Any equations the student refers to in the essay are numbered" at bounding box center [132, 196] width 246 height 27
click at [241, 190] on icon "button" at bounding box center [243, 193] width 7 height 7
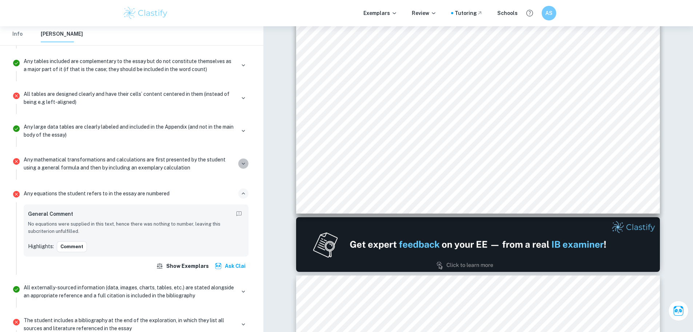
click at [244, 160] on icon "button" at bounding box center [243, 163] width 7 height 7
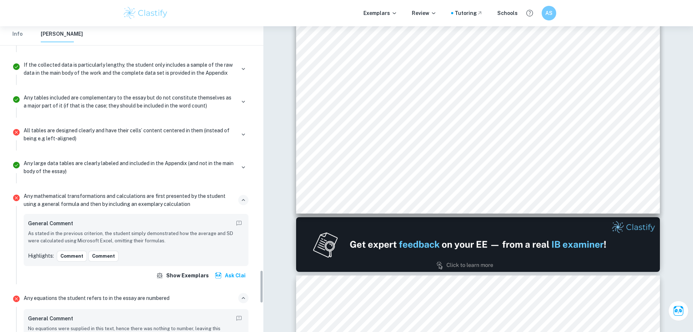
scroll to position [2203, 0]
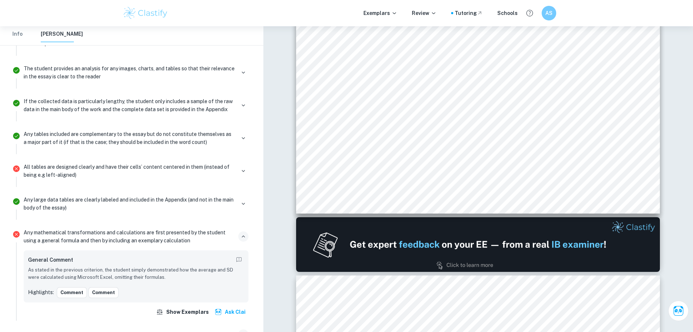
click at [129, 163] on p "All tables are designed clearly and have their cells’ content centered in them …" at bounding box center [130, 171] width 212 height 16
click at [155, 163] on p "All tables are designed clearly and have their cells’ content centered in them …" at bounding box center [130, 171] width 212 height 16
click at [237, 163] on div "All tables are designed clearly and have their cells’ content centered in them …" at bounding box center [136, 171] width 225 height 16
click at [239, 166] on button "button" at bounding box center [243, 171] width 10 height 10
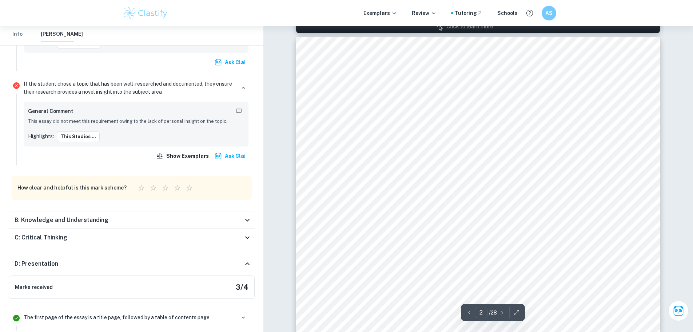
scroll to position [510, 0]
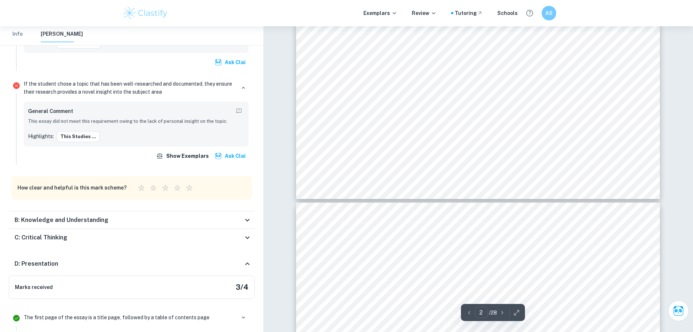
type input "3"
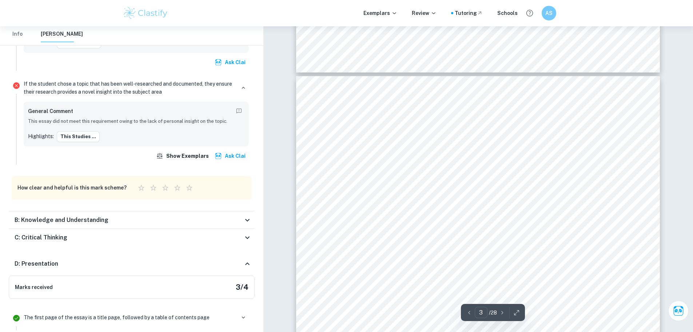
scroll to position [946, 0]
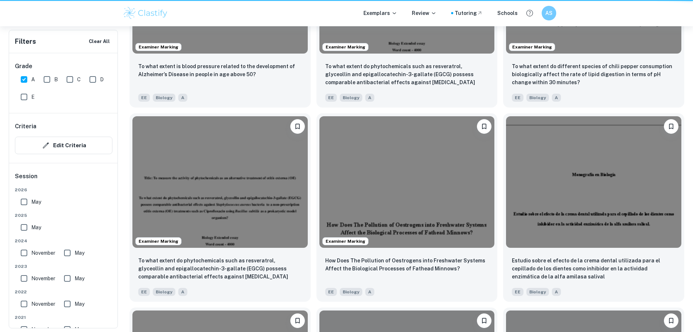
scroll to position [510, 0]
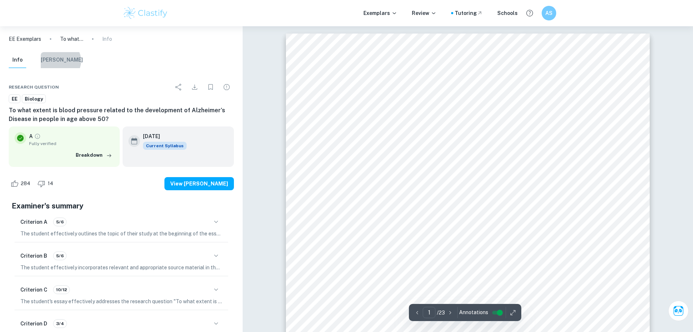
click at [60, 61] on button "[PERSON_NAME]" at bounding box center [62, 60] width 42 height 16
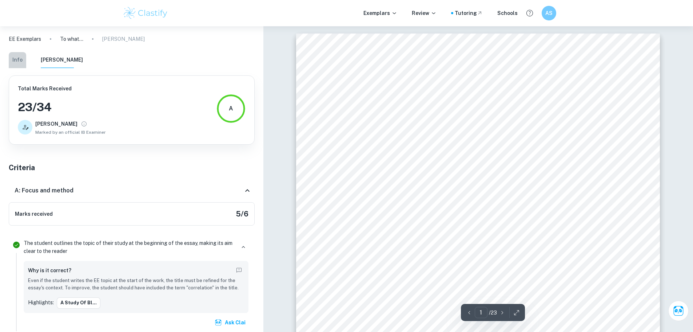
click at [22, 57] on button "Info" at bounding box center [17, 60] width 17 height 16
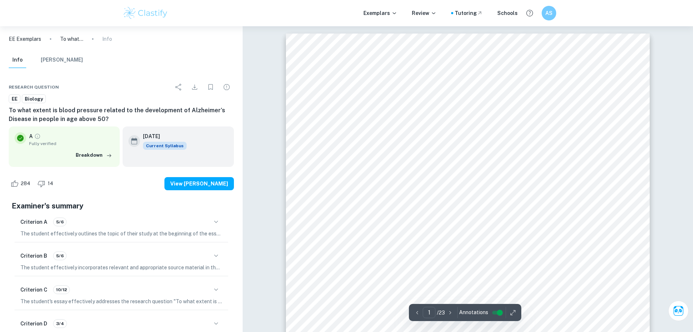
click at [105, 228] on div "Criterion A 5/6 The student effectively outlines the topic of their study at th…" at bounding box center [122, 226] width 214 height 31
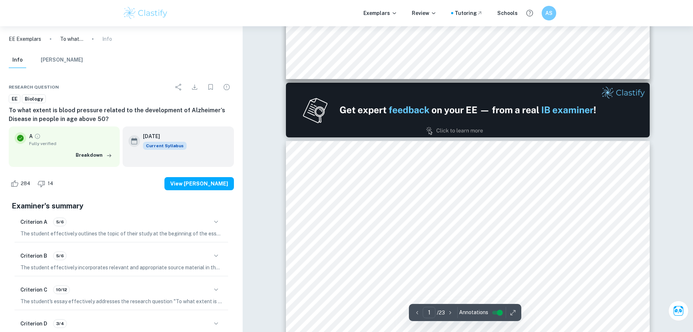
type input "2"
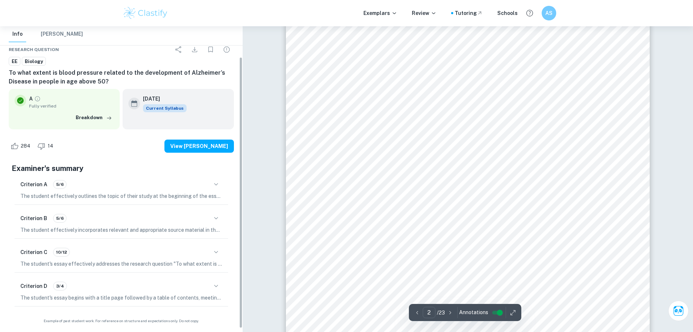
scroll to position [38, 0]
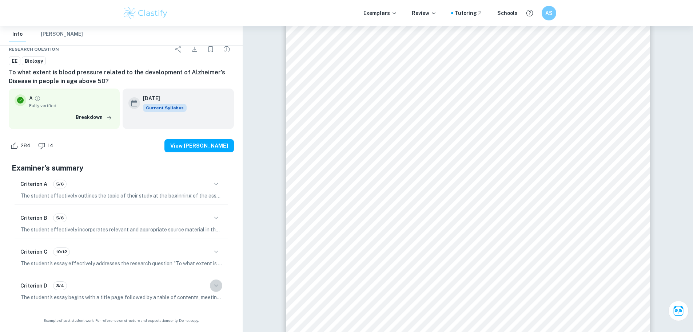
click at [212, 286] on icon "button" at bounding box center [216, 285] width 9 height 9
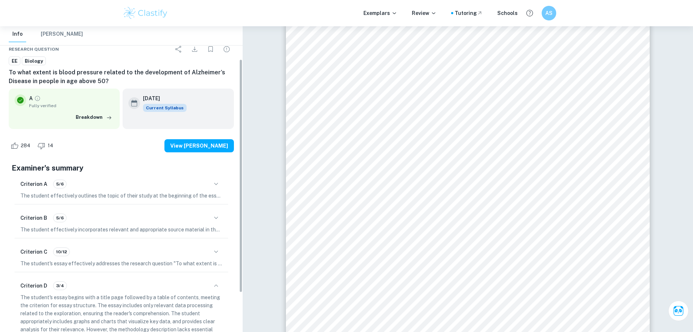
scroll to position [75, 0]
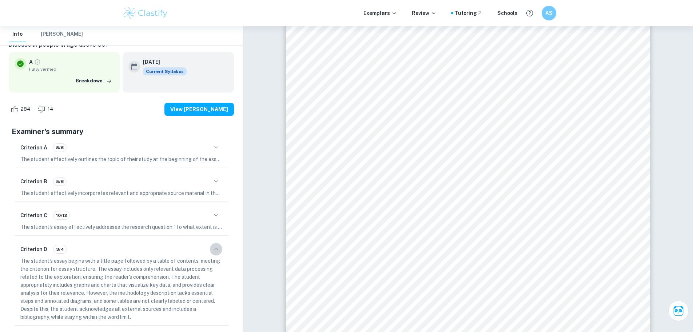
click at [220, 252] on icon "button" at bounding box center [216, 249] width 9 height 9
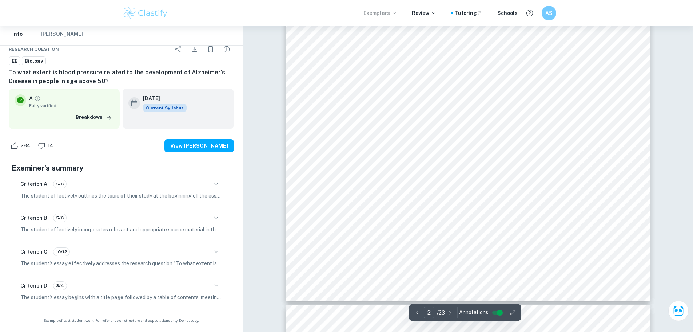
scroll to position [837, 0]
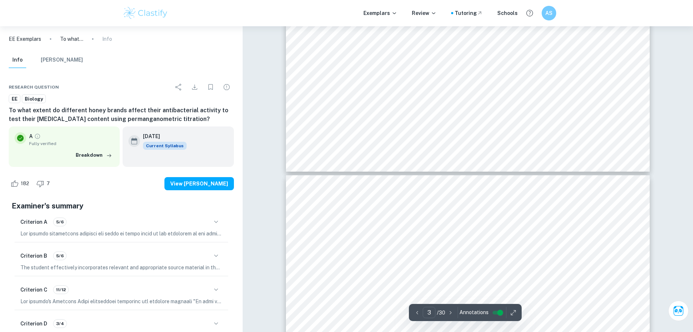
type input "4"
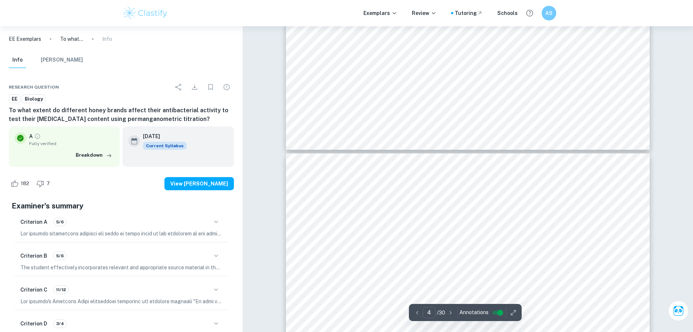
scroll to position [1383, 0]
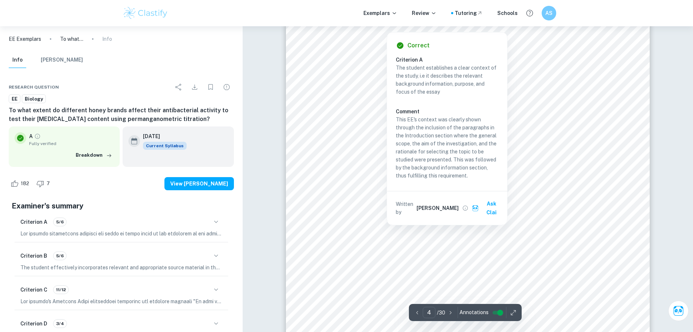
scroll to position [1565, 0]
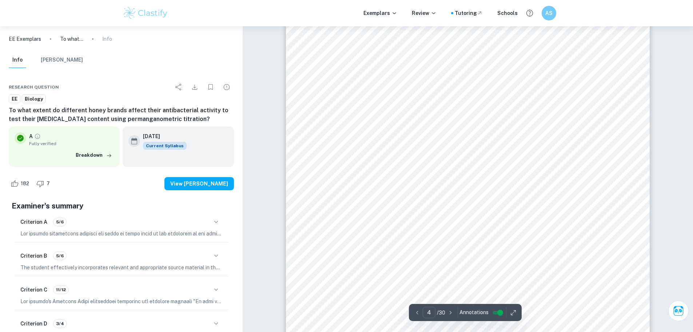
click at [513, 189] on div at bounding box center [468, 181] width 278 height 25
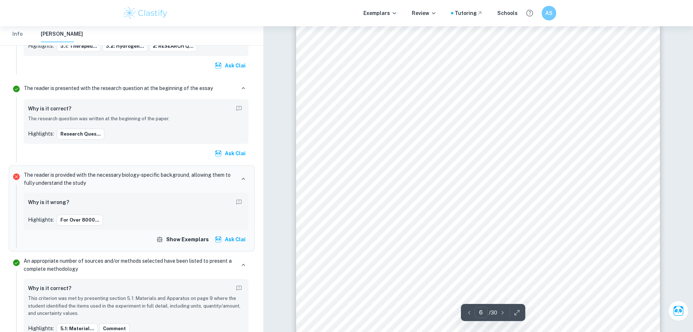
scroll to position [2621, 0]
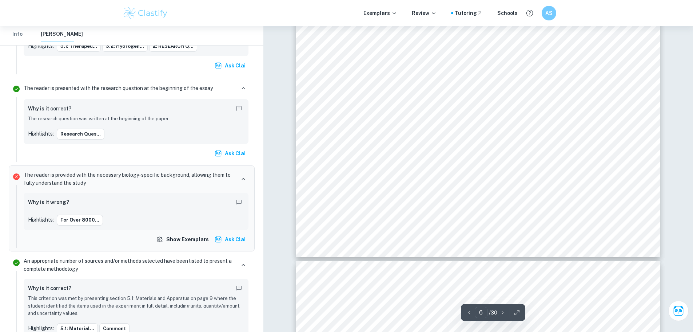
click at [402, 115] on div "jsd386 5 H ¢ O ¢ into oxygen and water and is determined by factors such as the…" at bounding box center [478, 21] width 364 height 471
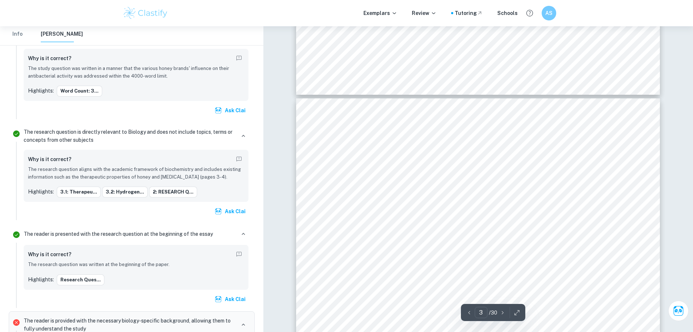
scroll to position [968, 0]
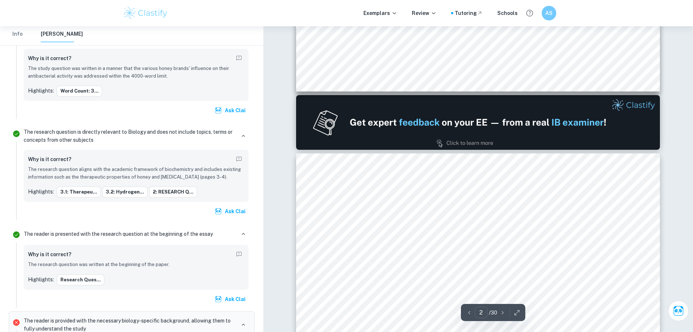
type input "1"
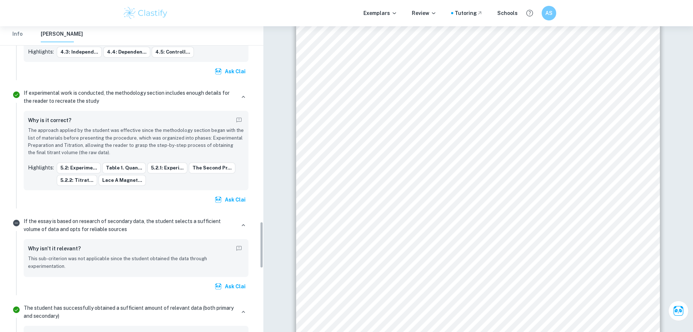
scroll to position [1311, 0]
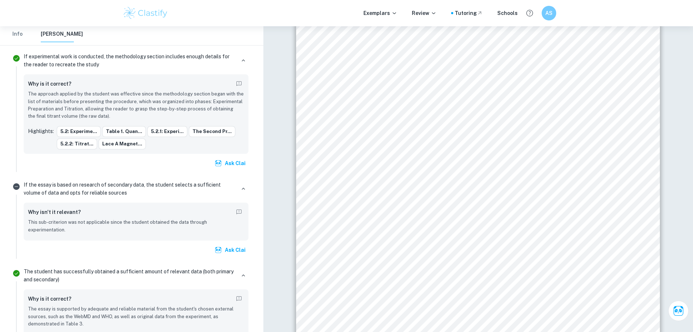
click at [145, 14] on img at bounding box center [146, 13] width 46 height 15
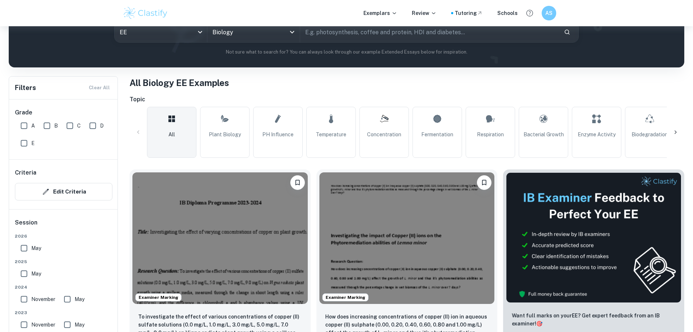
scroll to position [132, 0]
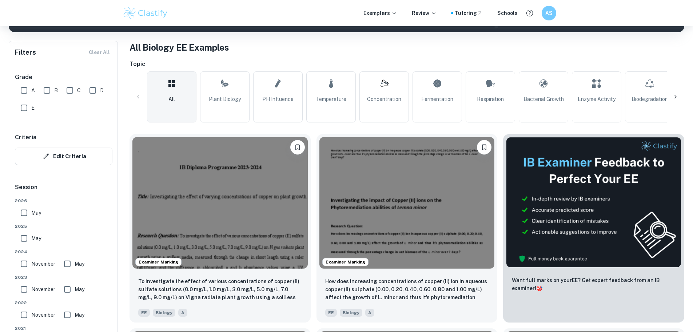
click at [25, 91] on input "A" at bounding box center [24, 90] width 15 height 15
checkbox input "true"
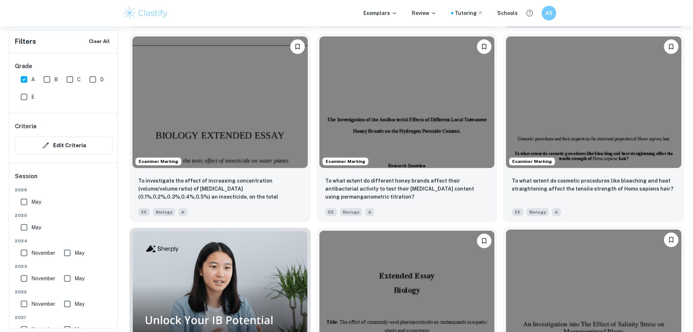
scroll to position [459, 0]
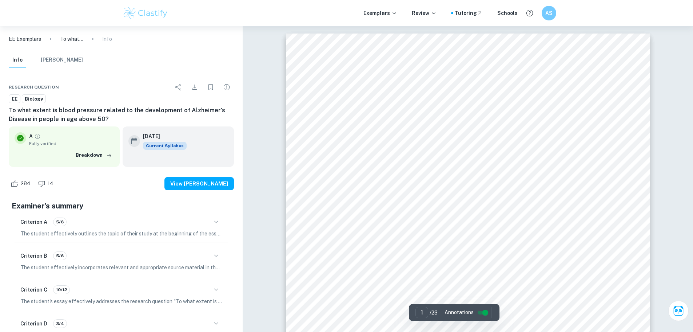
click at [76, 233] on p "The student effectively outlines the topic of their study at the beginning of t…" at bounding box center [121, 233] width 202 height 8
click at [209, 221] on div "Criterion A 5/6" at bounding box center [121, 221] width 202 height 12
click at [197, 182] on button "View [PERSON_NAME]" at bounding box center [200, 183] width 70 height 13
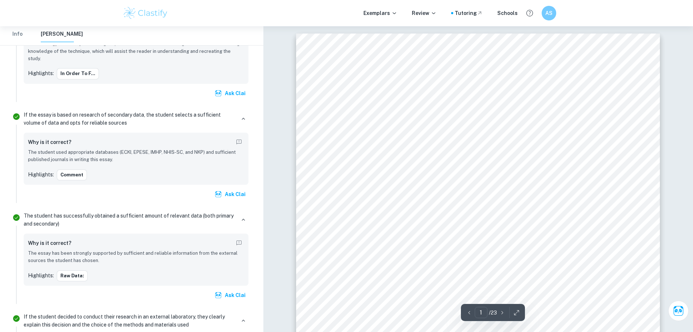
scroll to position [1377, 0]
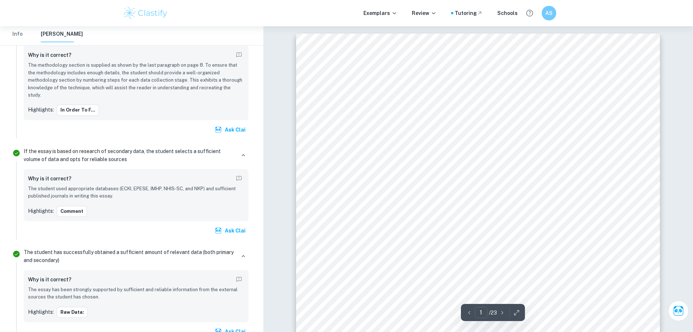
click at [108, 185] on p "The student used appropriate databases (ECKI, EPESE, IMHP, NHIS-SC, and NKP) an…" at bounding box center [136, 192] width 216 height 15
click at [202, 185] on p "The student used appropriate databases (ECKI, EPESE, IMHP, NHIS-SC, and NKP) an…" at bounding box center [136, 192] width 216 height 15
click at [195, 206] on div "Comment" at bounding box center [150, 211] width 187 height 11
click at [167, 185] on p "The student used appropriate databases (ECKI, EPESE, IMHP, NHIS-SC, and NKP) an…" at bounding box center [136, 192] width 216 height 15
click at [226, 185] on div "Why is it correct? The student used appropriate databases (ECKI, EPESE, IMHP, N…" at bounding box center [136, 194] width 216 height 43
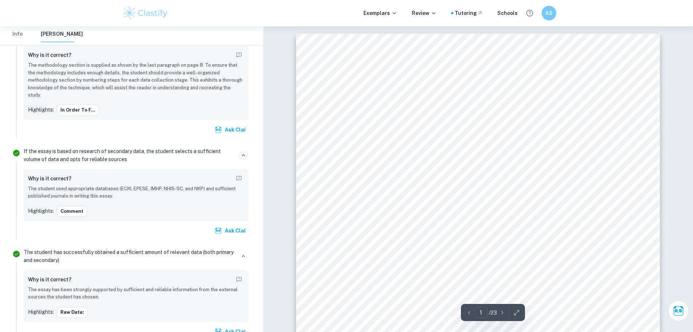
click at [242, 152] on icon "button" at bounding box center [243, 155] width 7 height 7
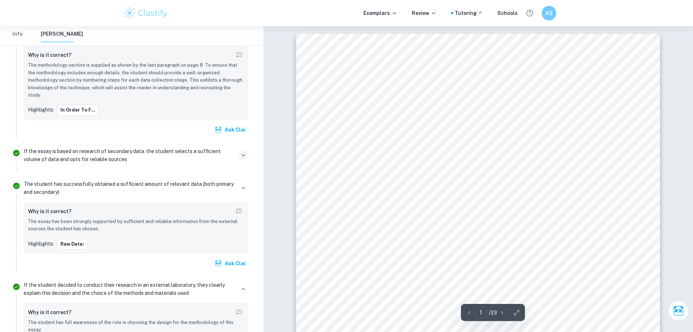
click at [86, 147] on p "If the essay is based on research of secondary data, the student selects a suff…" at bounding box center [130, 155] width 212 height 16
click at [242, 152] on icon "button" at bounding box center [243, 155] width 7 height 7
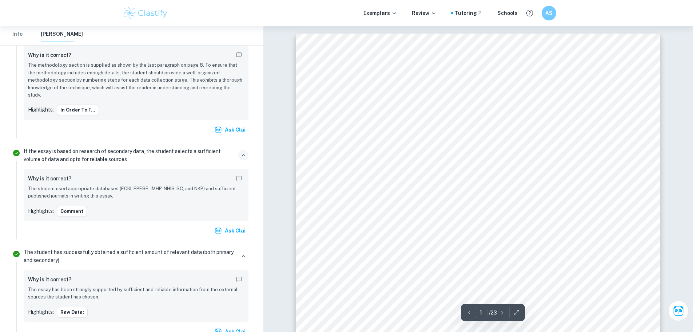
click at [49, 185] on p "The student used appropriate databases (ECKI, EPESE, IMHP, NHIS-SC, and NKP) an…" at bounding box center [136, 192] width 216 height 15
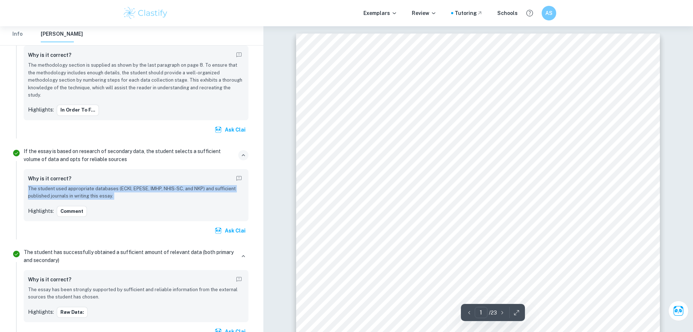
click at [49, 185] on p "The student used appropriate databases (ECKI, EPESE, IMHP, NHIS-SC, and NKP) an…" at bounding box center [136, 192] width 216 height 15
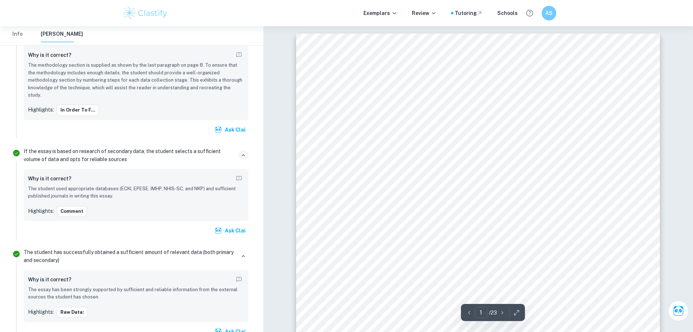
click at [403, 180] on div "A Study of Blood Pressure and Alzheimer’s Disease To what extent is blood press…" at bounding box center [478, 290] width 364 height 514
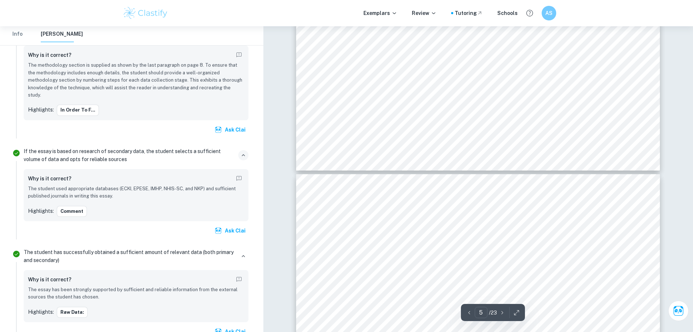
type input "6"
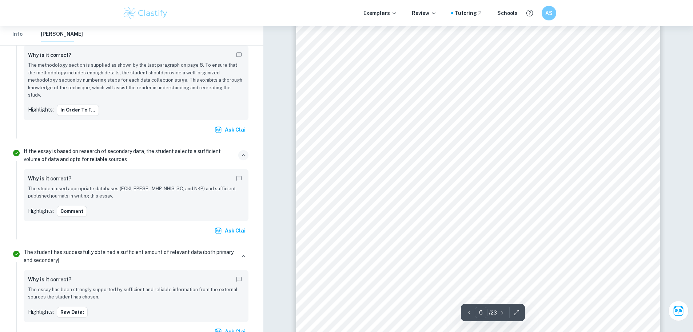
scroll to position [2730, 0]
click at [78, 173] on div "Why is it correct?" at bounding box center [136, 179] width 216 height 12
drag, startPoint x: 78, startPoint y: 160, endPoint x: 104, endPoint y: 171, distance: 28.4
click at [104, 173] on div "Why is it correct? The student used appropriate databases (ECKI, EPESE, IMHP, N…" at bounding box center [136, 186] width 216 height 27
click at [150, 185] on p "The student used appropriate databases (ECKI, EPESE, IMHP, NHIS-SC, and NKP) an…" at bounding box center [136, 192] width 216 height 15
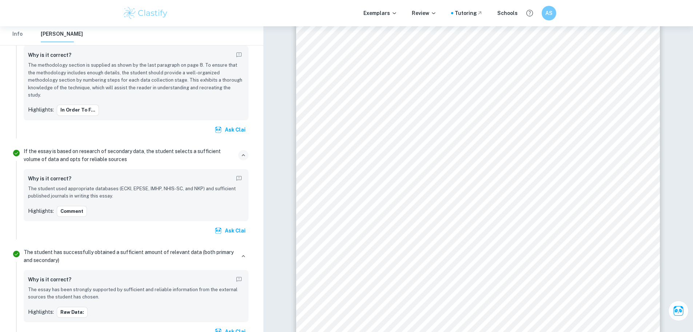
click at [129, 185] on p "The student used appropriate databases (ECKI, EPESE, IMHP, NHIS-SC, and NKP) an…" at bounding box center [136, 192] width 216 height 15
click at [137, 184] on div "Why is it correct? The student used appropriate databases (ECKI, EPESE, IMHP, N…" at bounding box center [136, 194] width 216 height 43
click at [132, 184] on div "Why is it correct? The student used appropriate databases (ECKI, EPESE, IMHP, N…" at bounding box center [136, 194] width 216 height 43
click at [230, 224] on button "Ask Clai" at bounding box center [230, 230] width 35 height 13
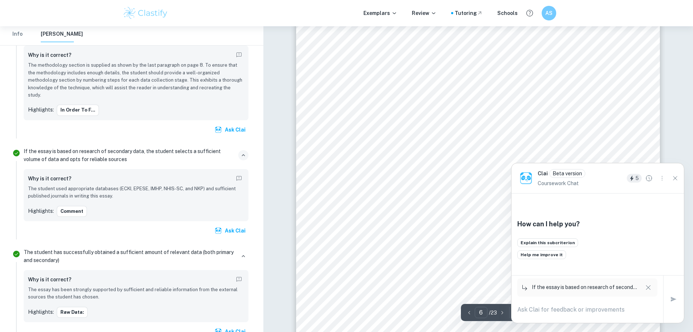
click at [570, 312] on textarea at bounding box center [588, 309] width 140 height 8
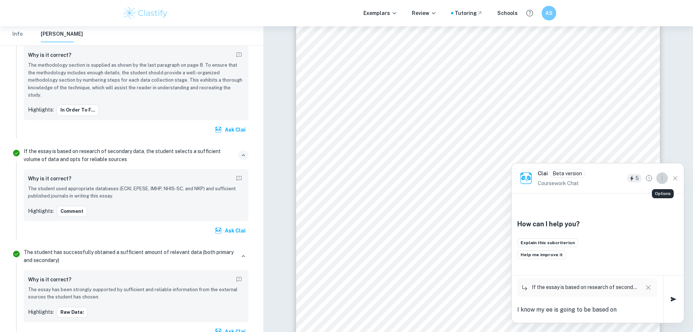
click at [663, 178] on icon "Options" at bounding box center [662, 178] width 8 height 8
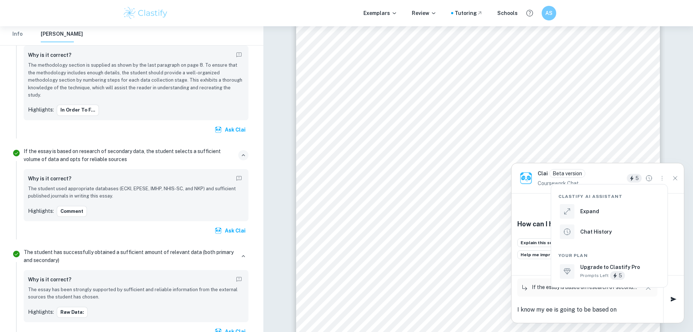
click at [623, 306] on div at bounding box center [346, 166] width 693 height 332
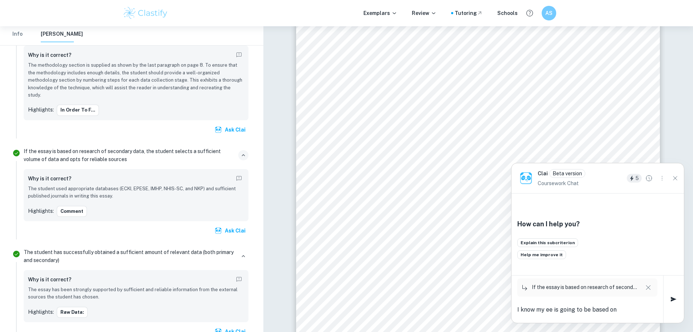
click at [620, 311] on textarea "I know my ee is going to be based on" at bounding box center [588, 309] width 140 height 8
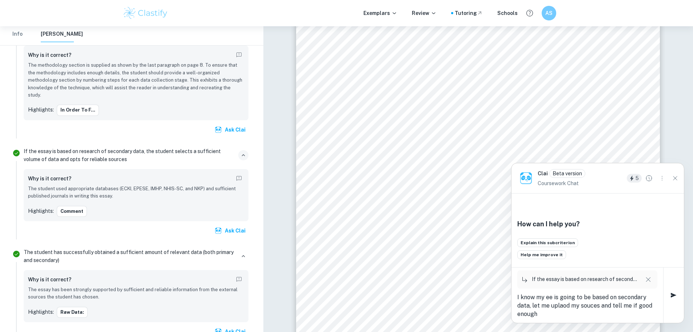
click at [596, 313] on textarea "I know my ee is going to be based on secondary data, let me uplaod my souces an…" at bounding box center [588, 305] width 140 height 25
paste textarea "*ALL CITATIONS MADE IN APA Moisturizers & Emollients (Core Cosmetic Interventio…"
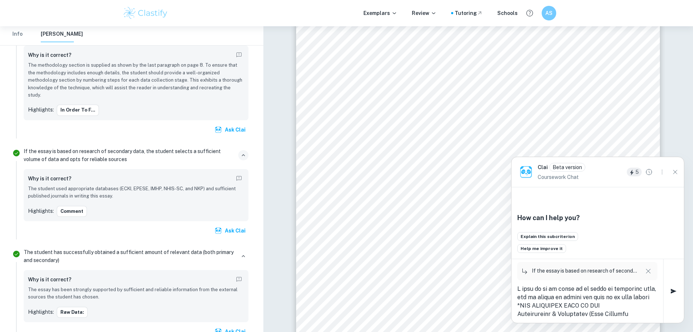
scroll to position [2469, 0]
type textarea "I know my ee is going to be based on secondary data, let me uplaod my souces an…"
click at [675, 288] on icon "button" at bounding box center [674, 290] width 9 height 9
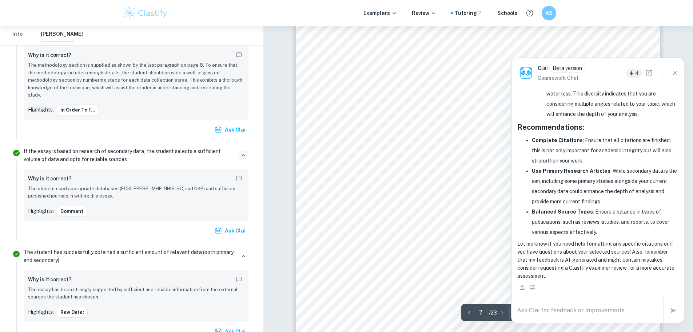
scroll to position [3385, 0]
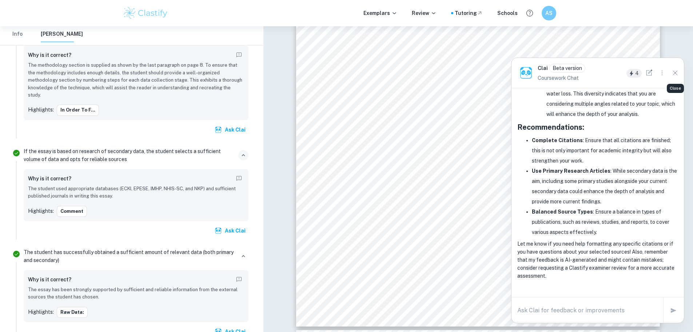
click at [676, 72] on icon "Close" at bounding box center [676, 73] width 8 height 8
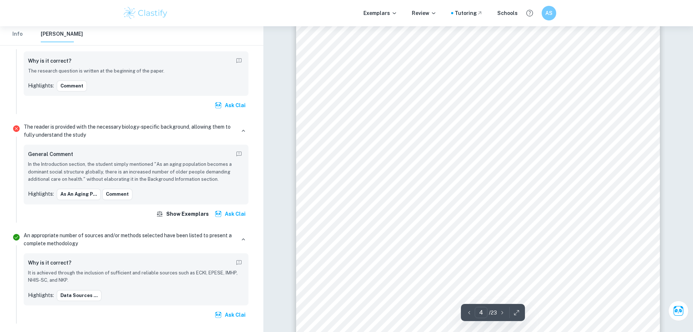
scroll to position [1711, 0]
click at [105, 161] on p "In the Introduction section, the student simply mentioned "As an aging populati…" at bounding box center [136, 172] width 216 height 22
click at [164, 162] on p "In the Introduction section, the student simply mentioned "As an aging populati…" at bounding box center [136, 172] width 216 height 22
click at [50, 150] on h6 "General Comment" at bounding box center [50, 154] width 45 height 8
click at [137, 169] on p "In the Introduction section, the student simply mentioned "As an aging populati…" at bounding box center [136, 172] width 216 height 22
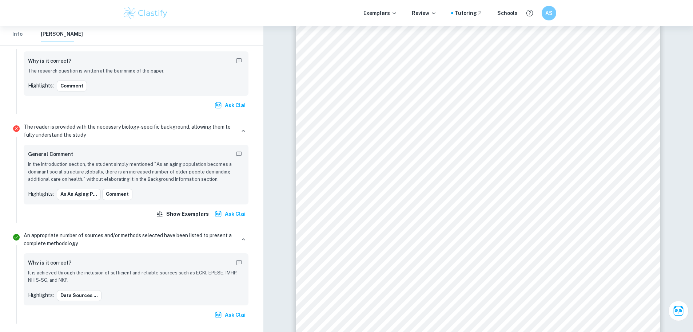
click at [194, 171] on div "General Comment In the Introduction section, the student simply mentioned "As a…" at bounding box center [136, 174] width 216 height 51
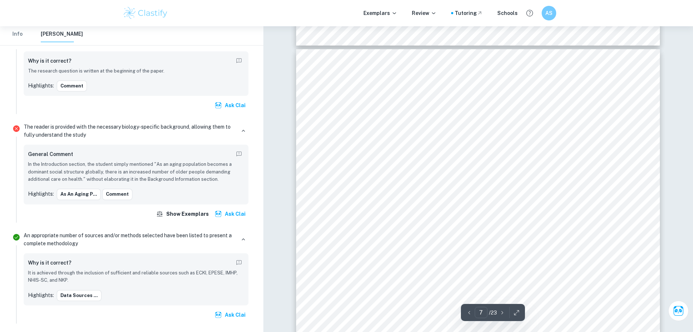
scroll to position [3167, 0]
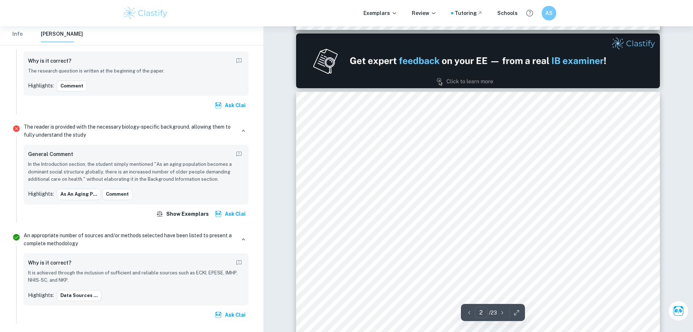
type input "1"
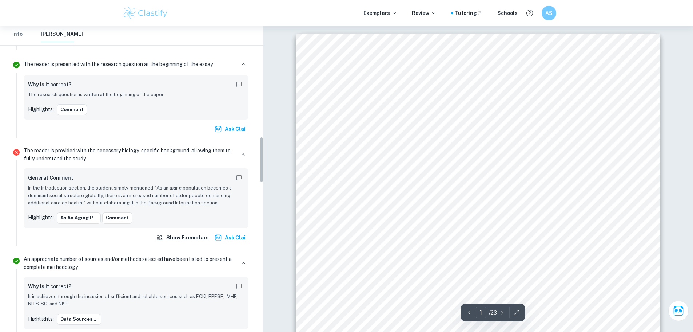
scroll to position [721, 0]
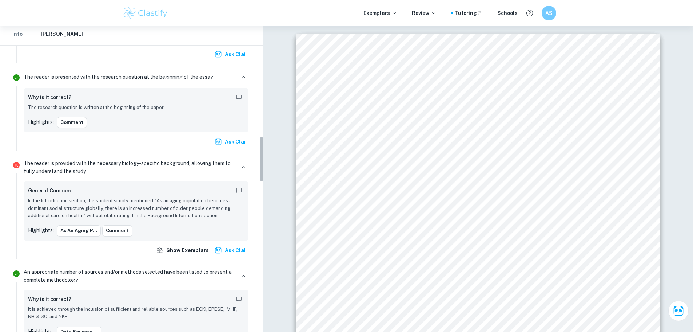
click at [22, 35] on button "Info" at bounding box center [17, 34] width 17 height 16
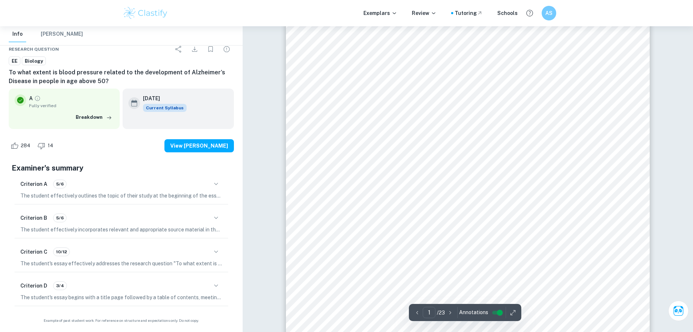
scroll to position [0, 0]
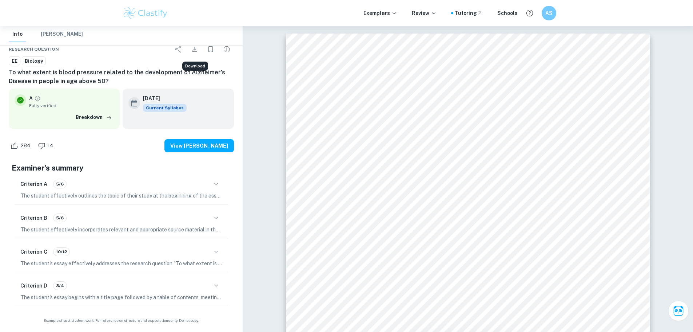
click at [195, 52] on icon "Download" at bounding box center [194, 49] width 9 height 9
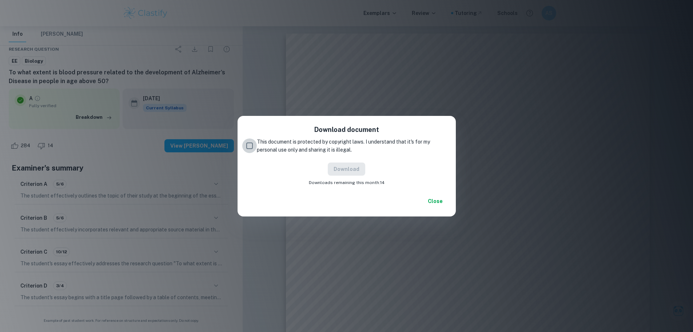
click at [245, 147] on input "This document is protected by copyright laws. I understand that it's for my per…" at bounding box center [249, 145] width 15 height 15
checkbox input "true"
click at [360, 165] on button "Download" at bounding box center [346, 168] width 37 height 13
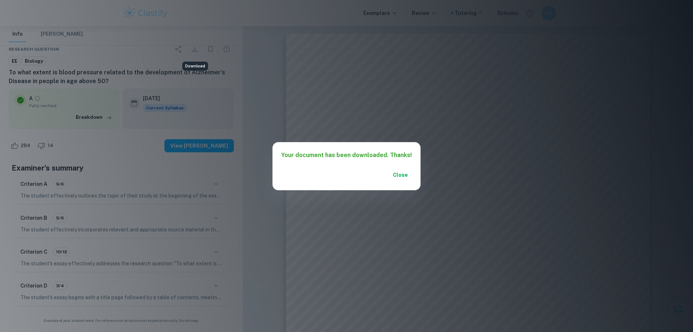
click at [395, 179] on button "Close" at bounding box center [400, 174] width 23 height 13
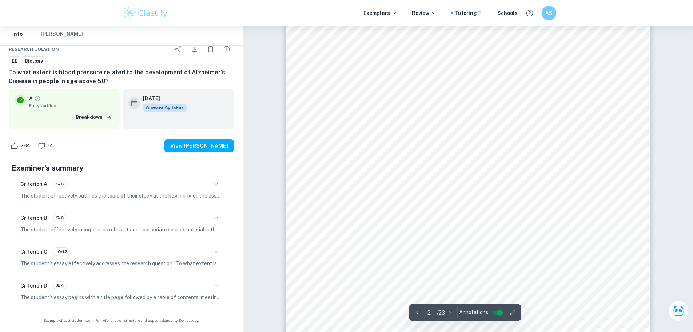
scroll to position [619, 0]
click at [351, 95] on span "Mechanism 1" at bounding box center [363, 96] width 44 height 7
click at [349, 98] on span "Mechanism 1" at bounding box center [363, 96] width 44 height 7
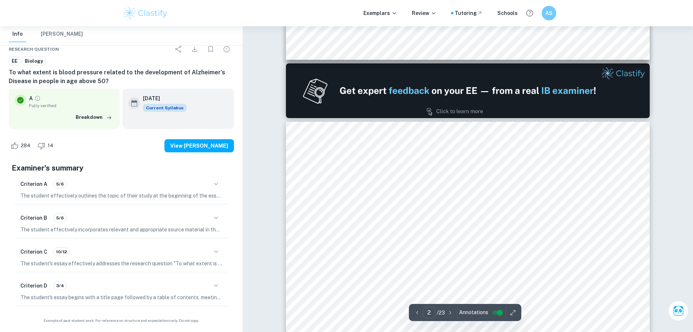
scroll to position [473, 0]
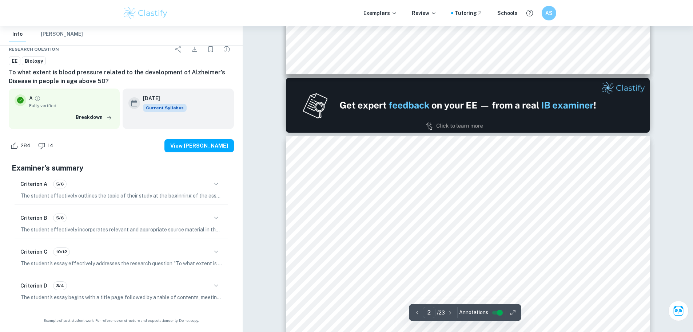
click at [358, 289] on span "Hypothesis" at bounding box center [350, 287] width 40 height 7
click at [358, 285] on span "Hypothesis" at bounding box center [350, 287] width 40 height 7
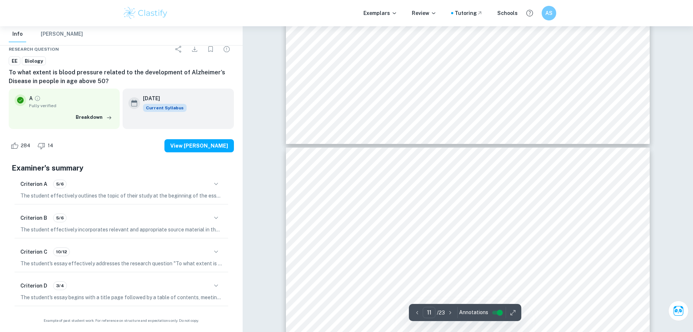
scroll to position [5096, 0]
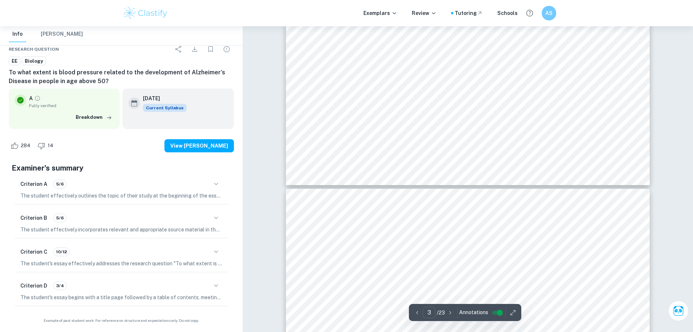
type input "4"
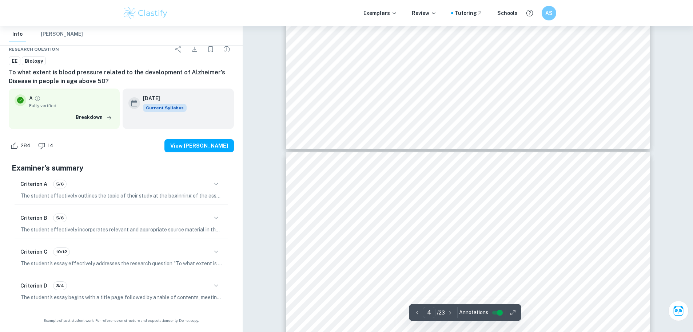
scroll to position [1529, 0]
